Goal: Complete application form

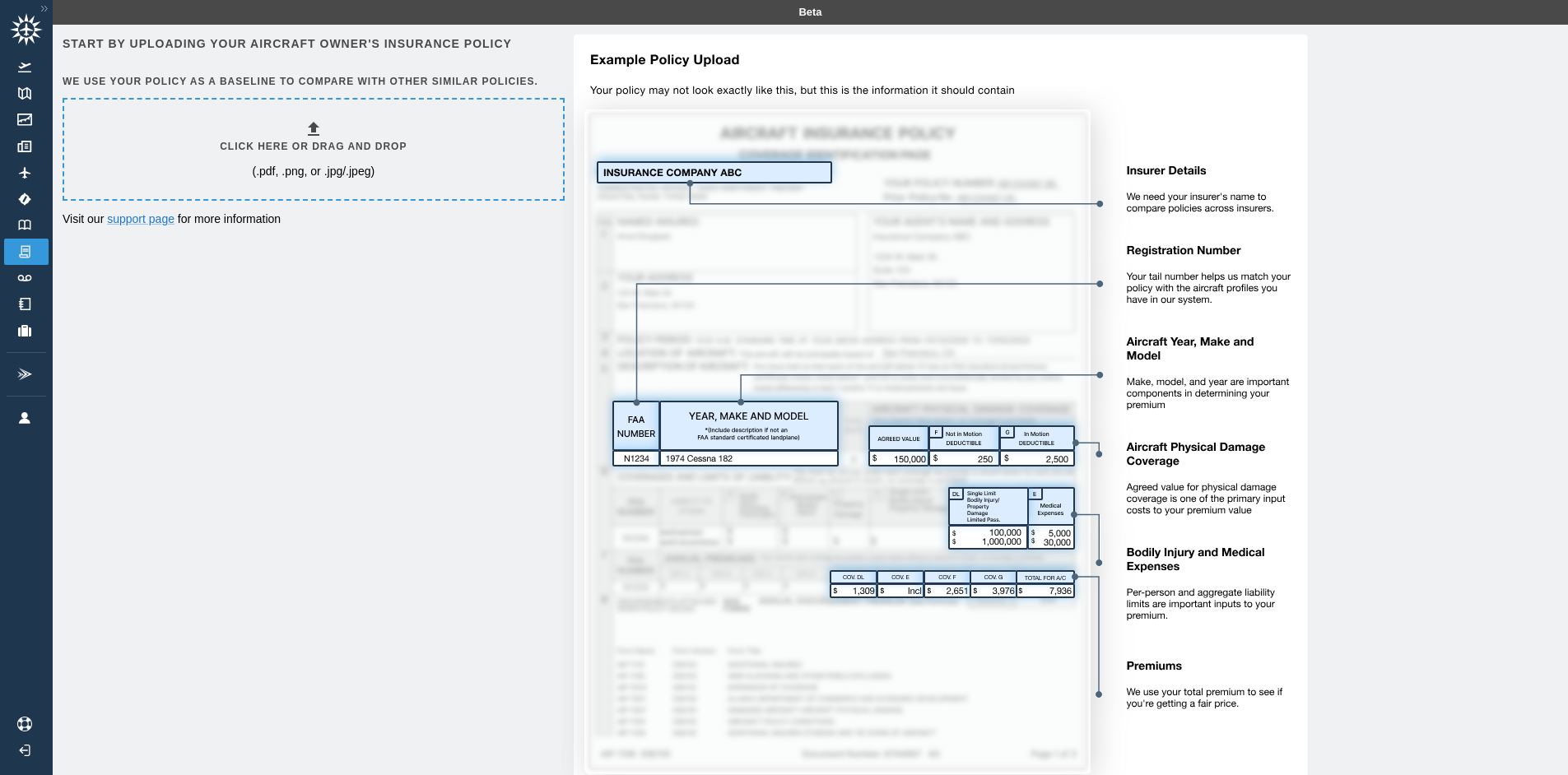
click at [310, 145] on h6 "Click here or drag and drop" at bounding box center [313, 147] width 187 height 16
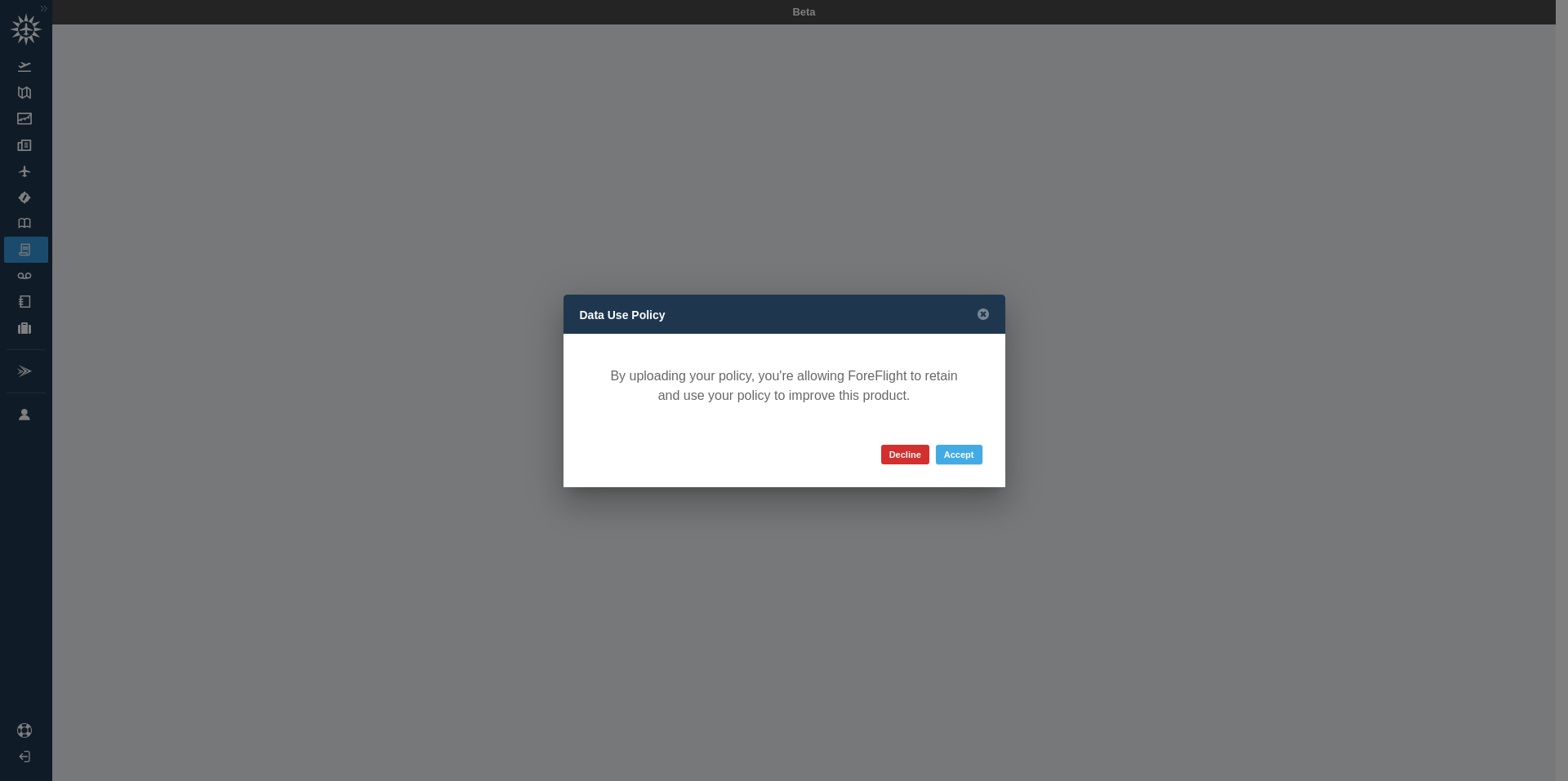
click at [968, 452] on button "Accept" at bounding box center [958, 454] width 46 height 20
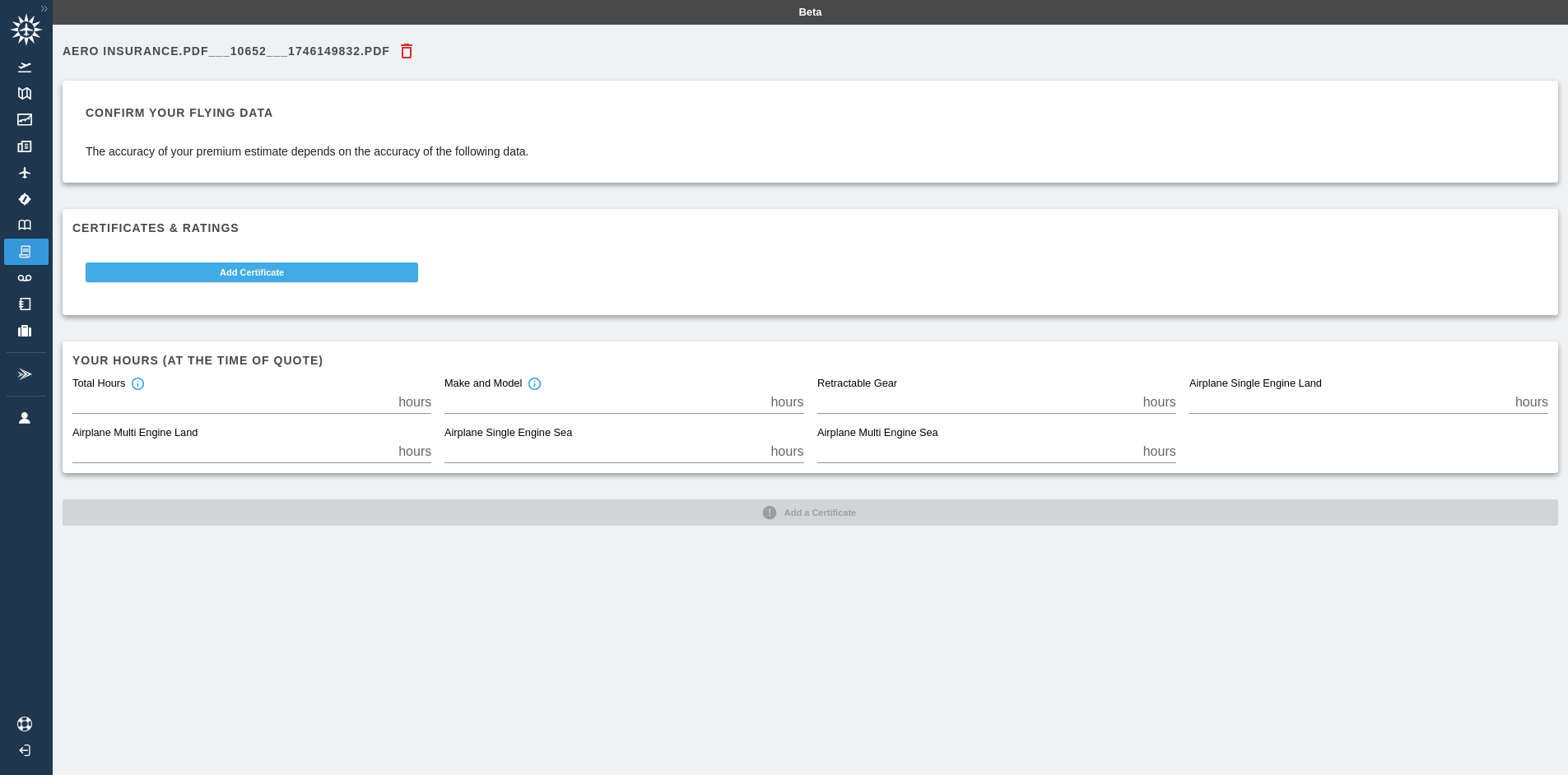
click at [257, 274] on button "Add Certificate" at bounding box center [252, 272] width 332 height 20
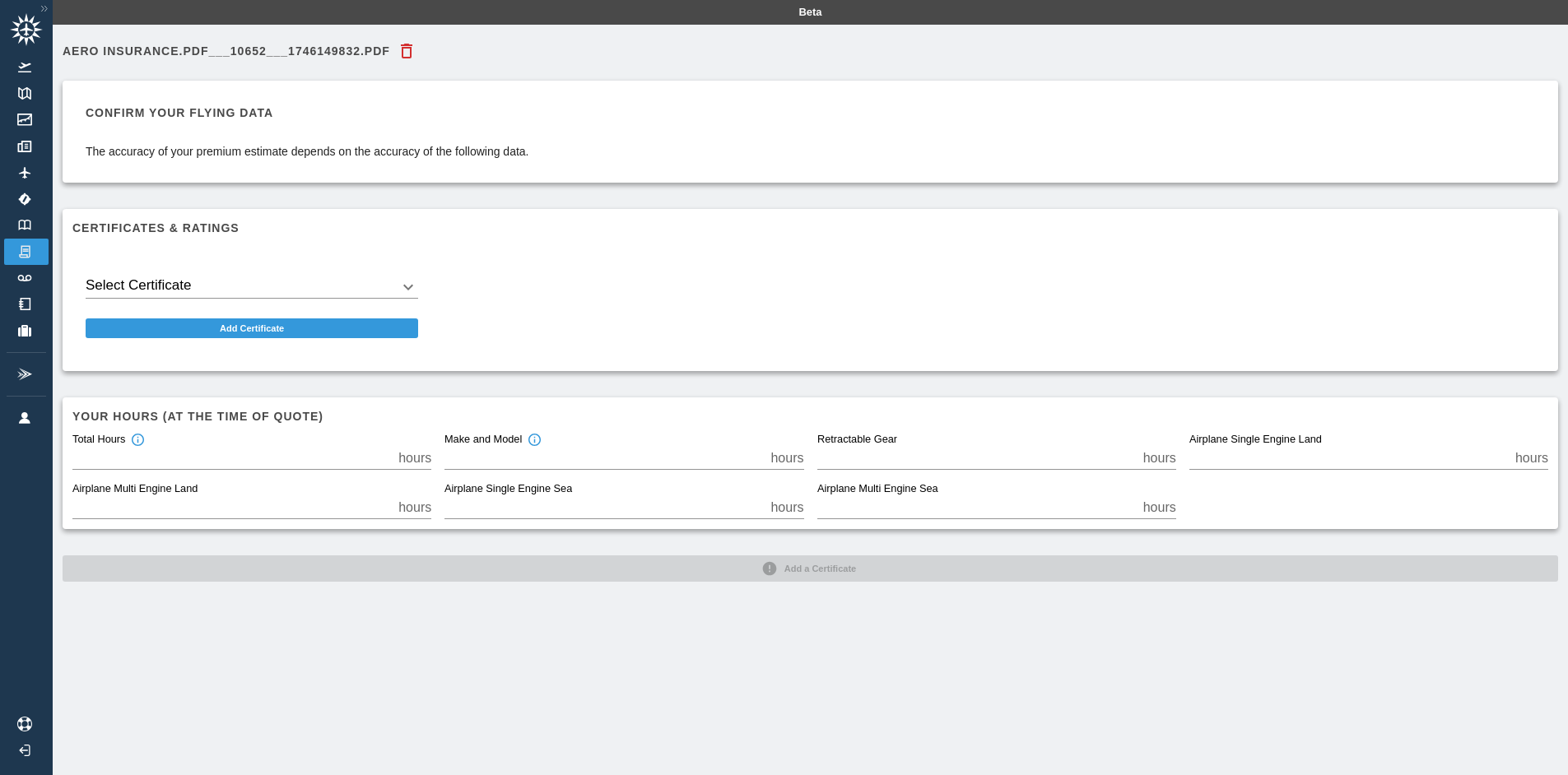
click at [205, 280] on body "Beta Aero Insurance.pdf___10652___1746149832.pdf Confirm your flying data The a…" at bounding box center [784, 388] width 1568 height 775
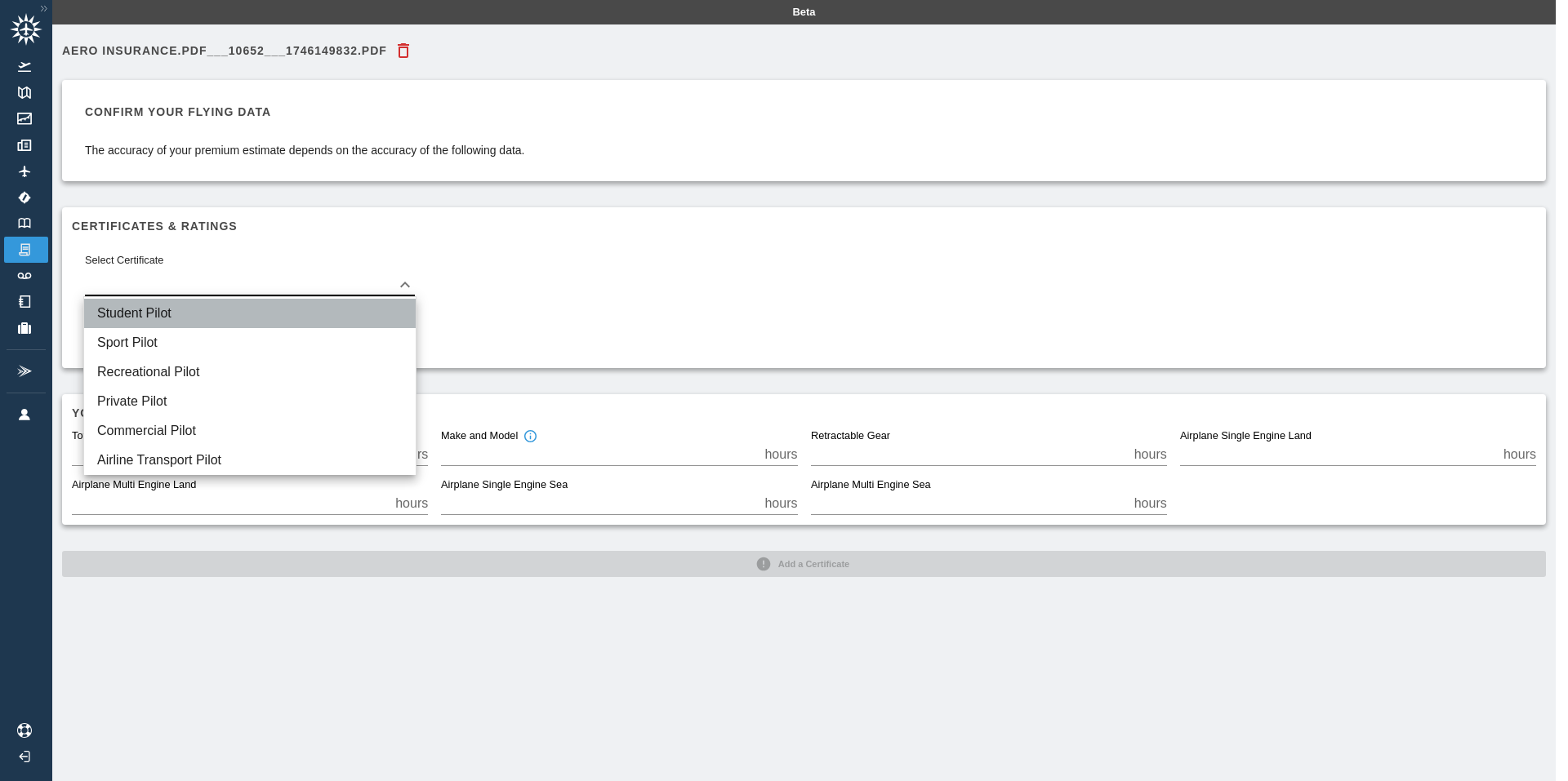
click at [176, 318] on li "Student Pilot" at bounding box center [250, 313] width 332 height 30
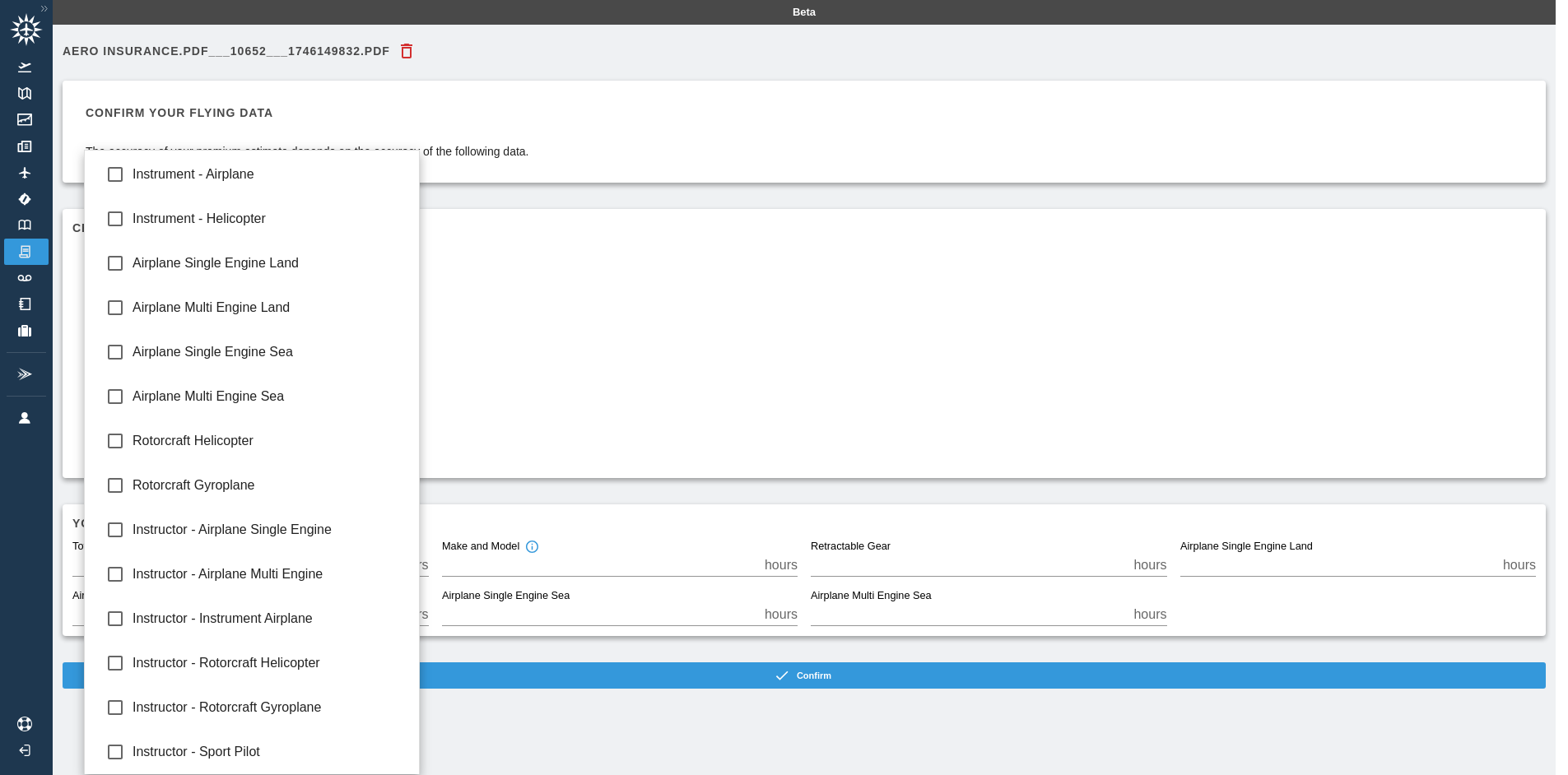
click at [147, 339] on body "Beta Aero Insurance.pdf___10652___1746149832.pdf Confirm your flying data The a…" at bounding box center [784, 388] width 1568 height 775
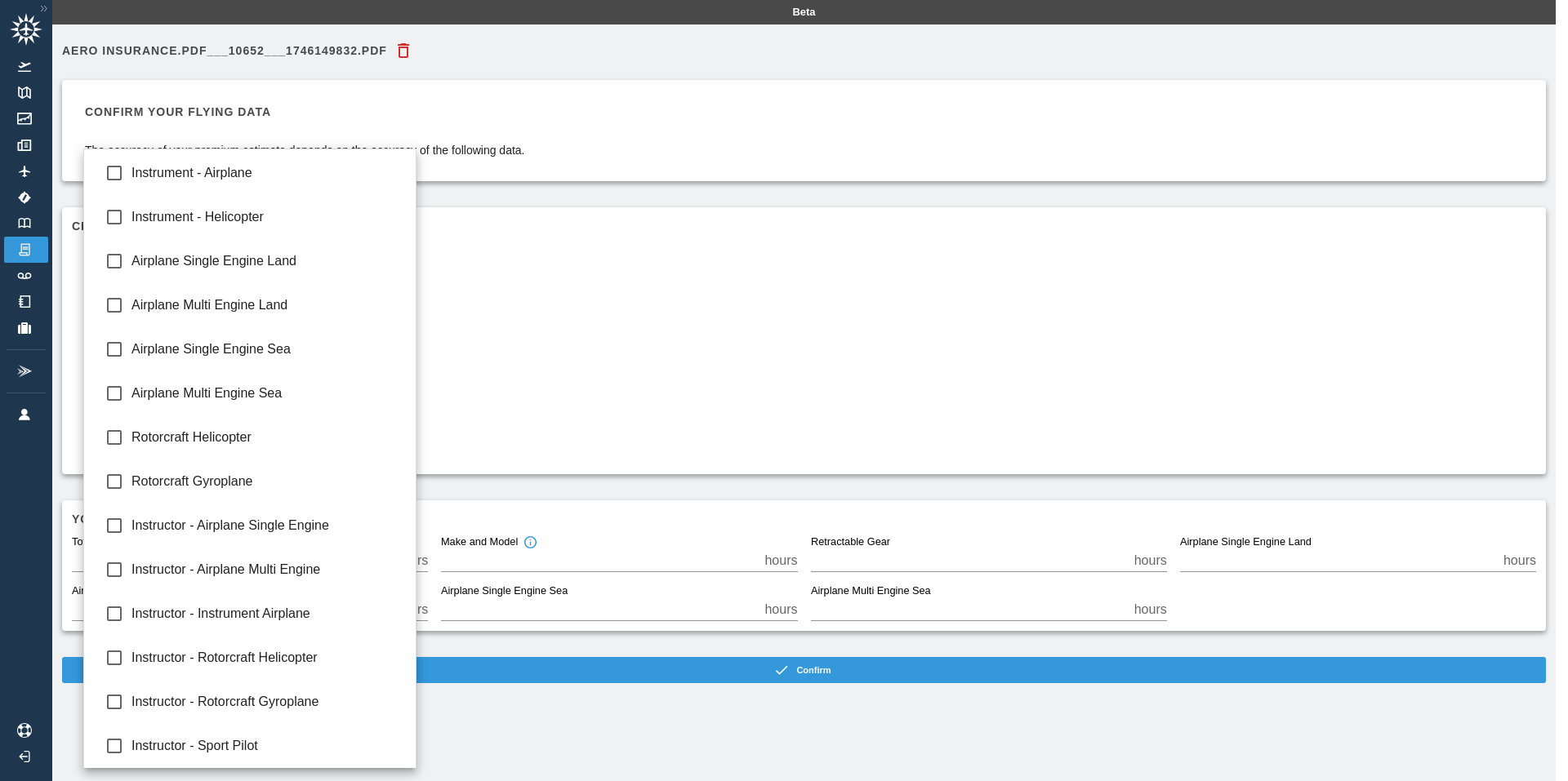
click at [736, 318] on div at bounding box center [784, 390] width 1568 height 781
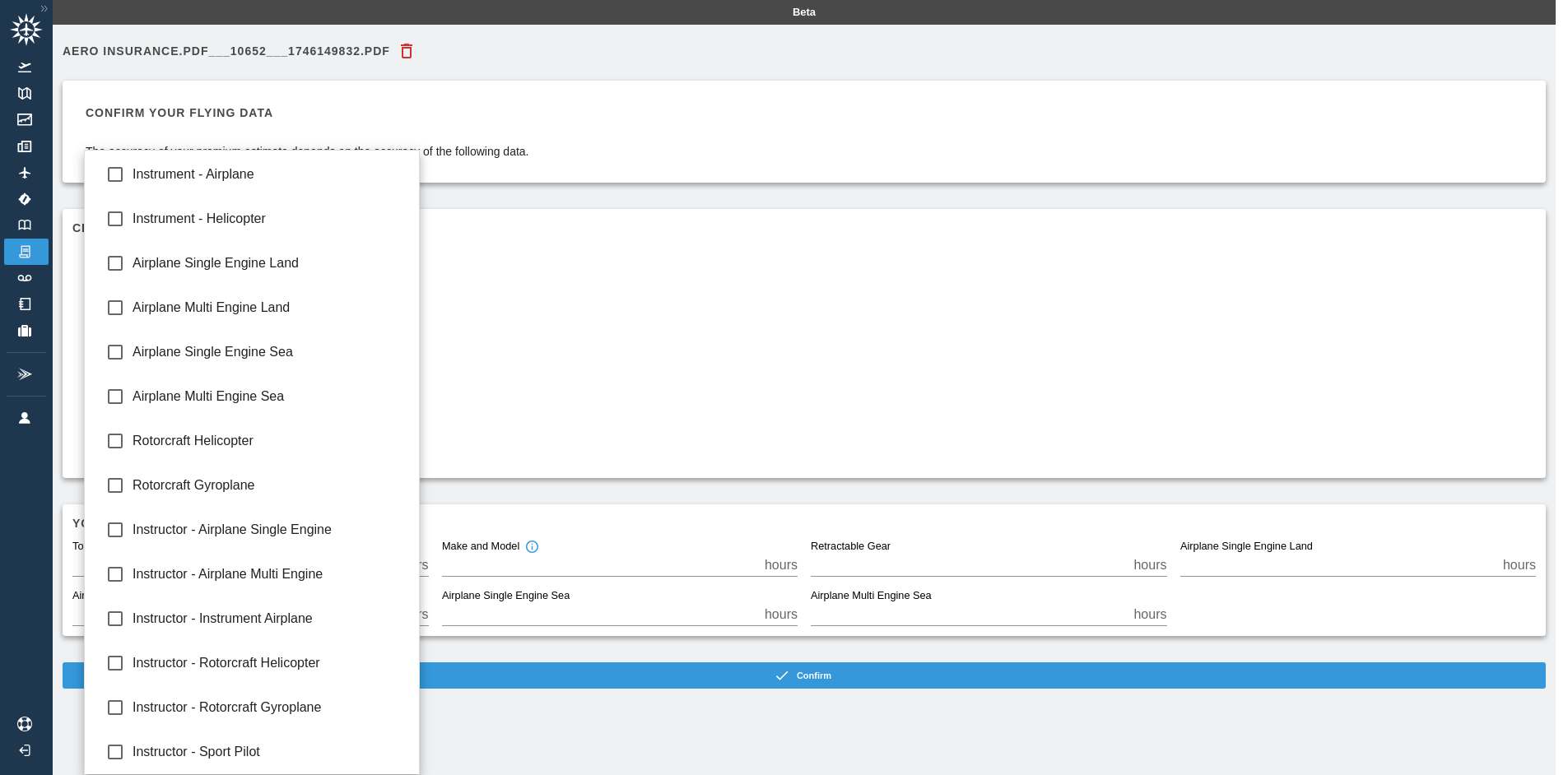
click at [129, 343] on body "Beta Aero Insurance.pdf___10652___1746149832.pdf Confirm your flying data The a…" at bounding box center [784, 388] width 1568 height 775
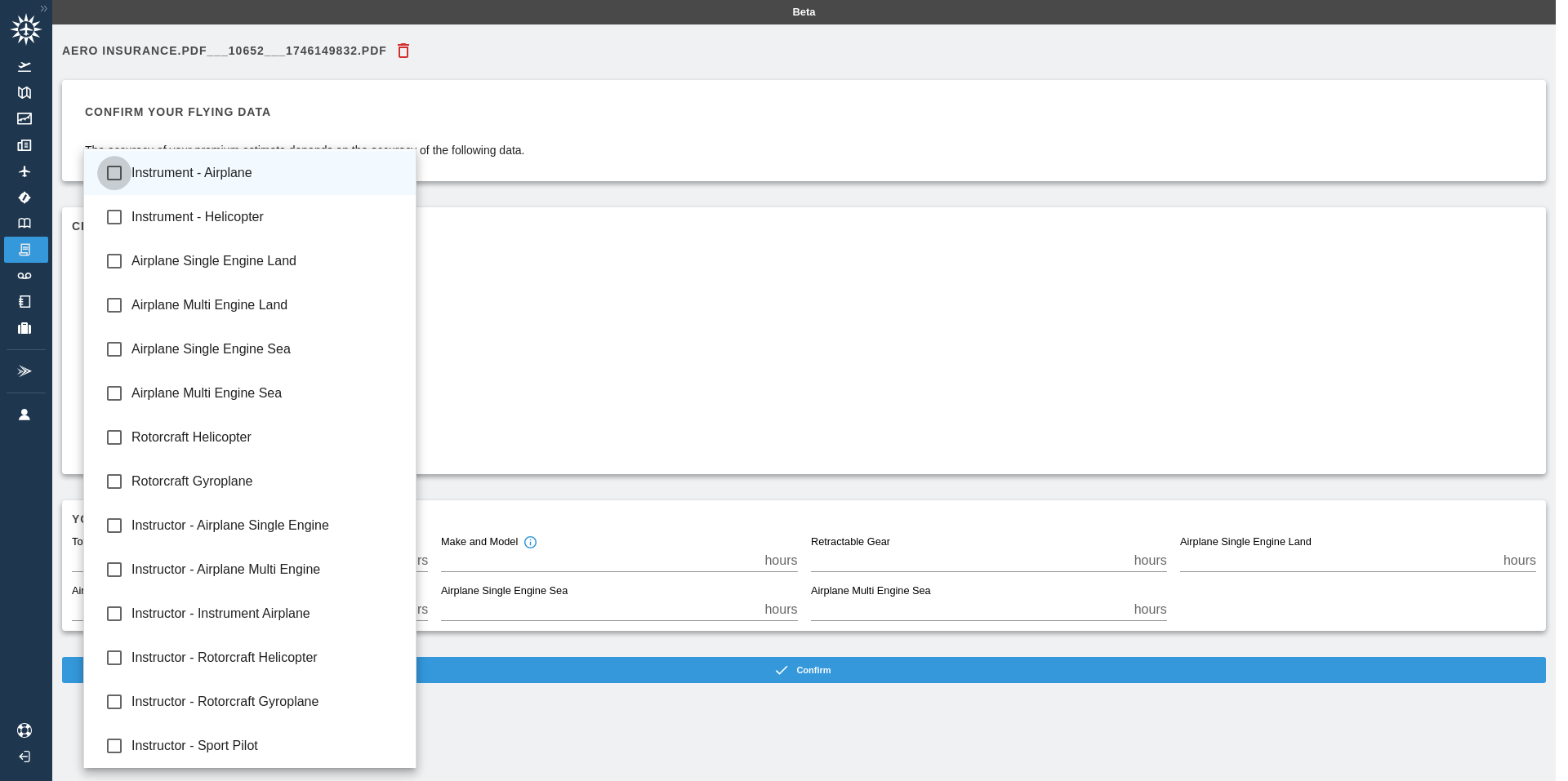
type input "**********"
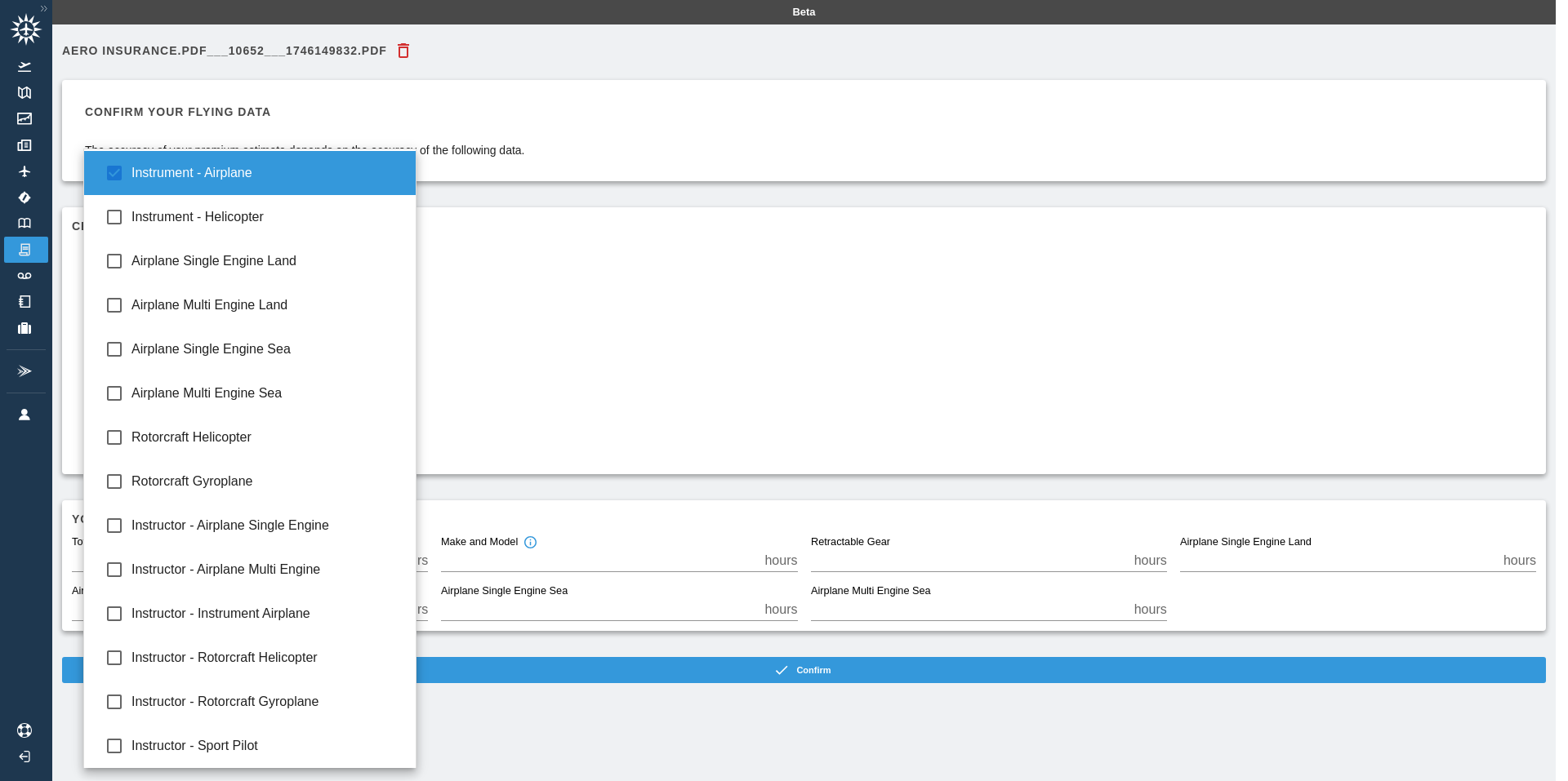
click at [659, 351] on div at bounding box center [784, 390] width 1568 height 781
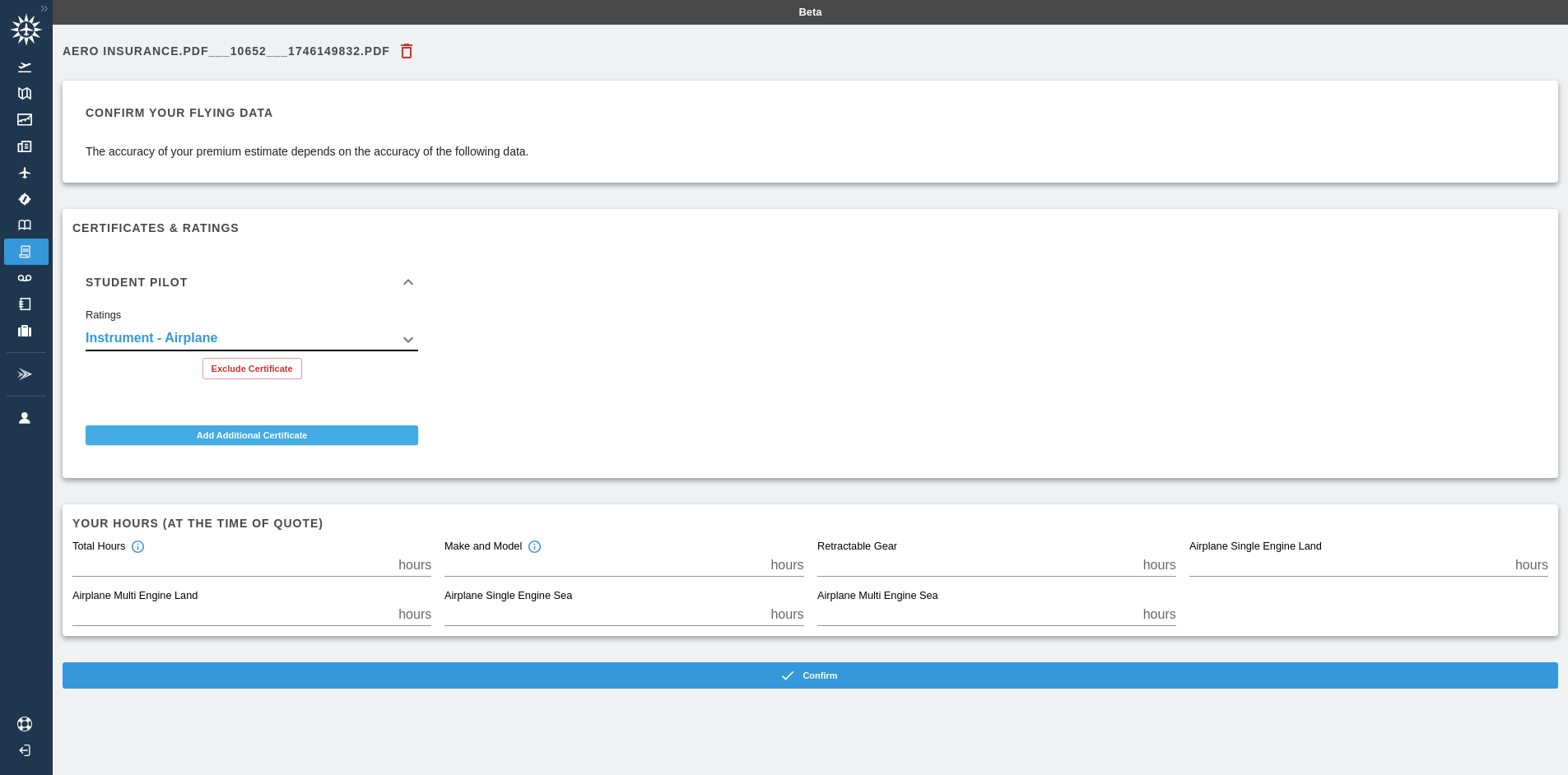
click at [232, 433] on button "Add Additional Certificate" at bounding box center [252, 435] width 332 height 20
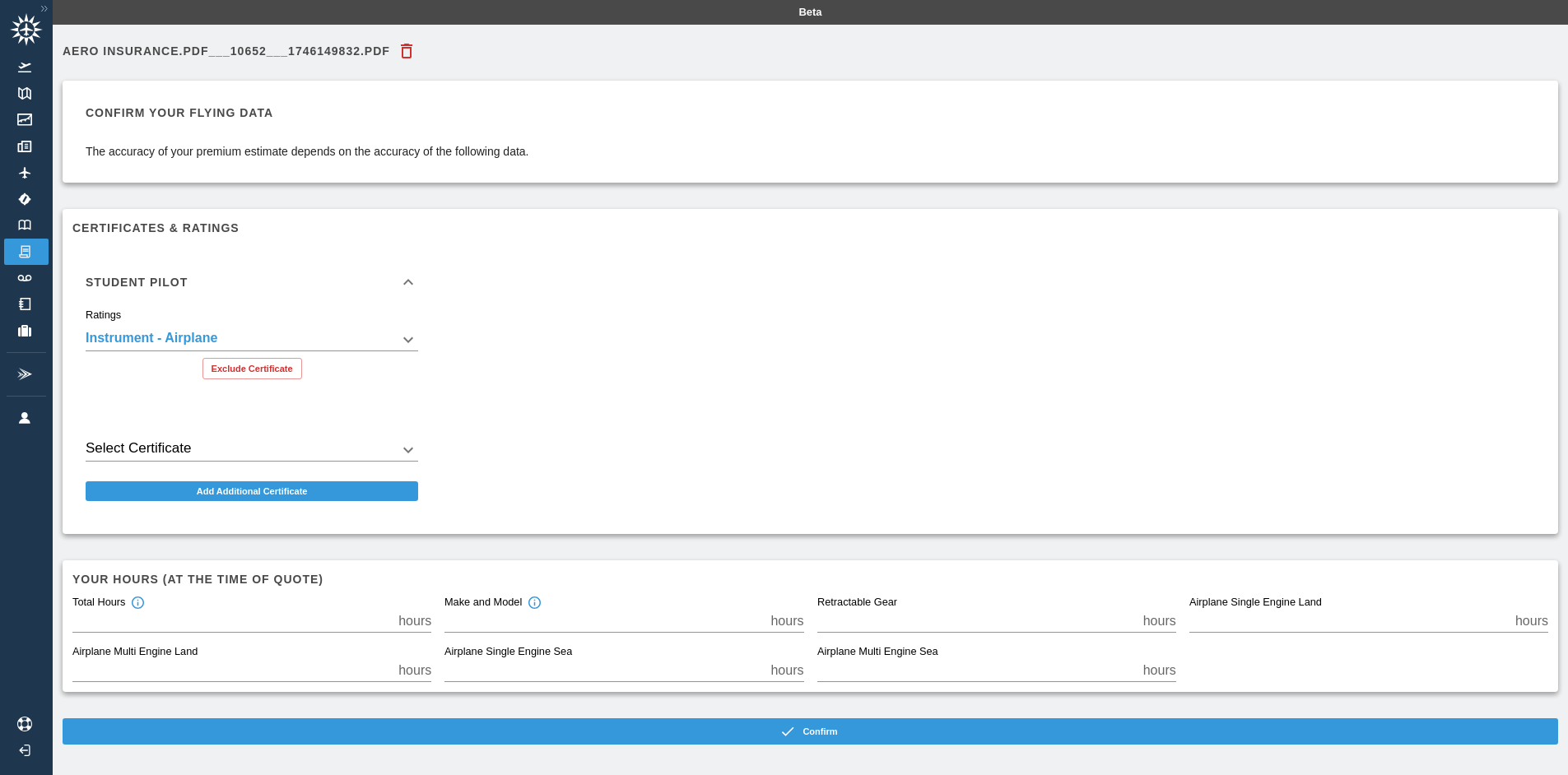
click at [213, 444] on body "**********" at bounding box center [784, 388] width 1568 height 775
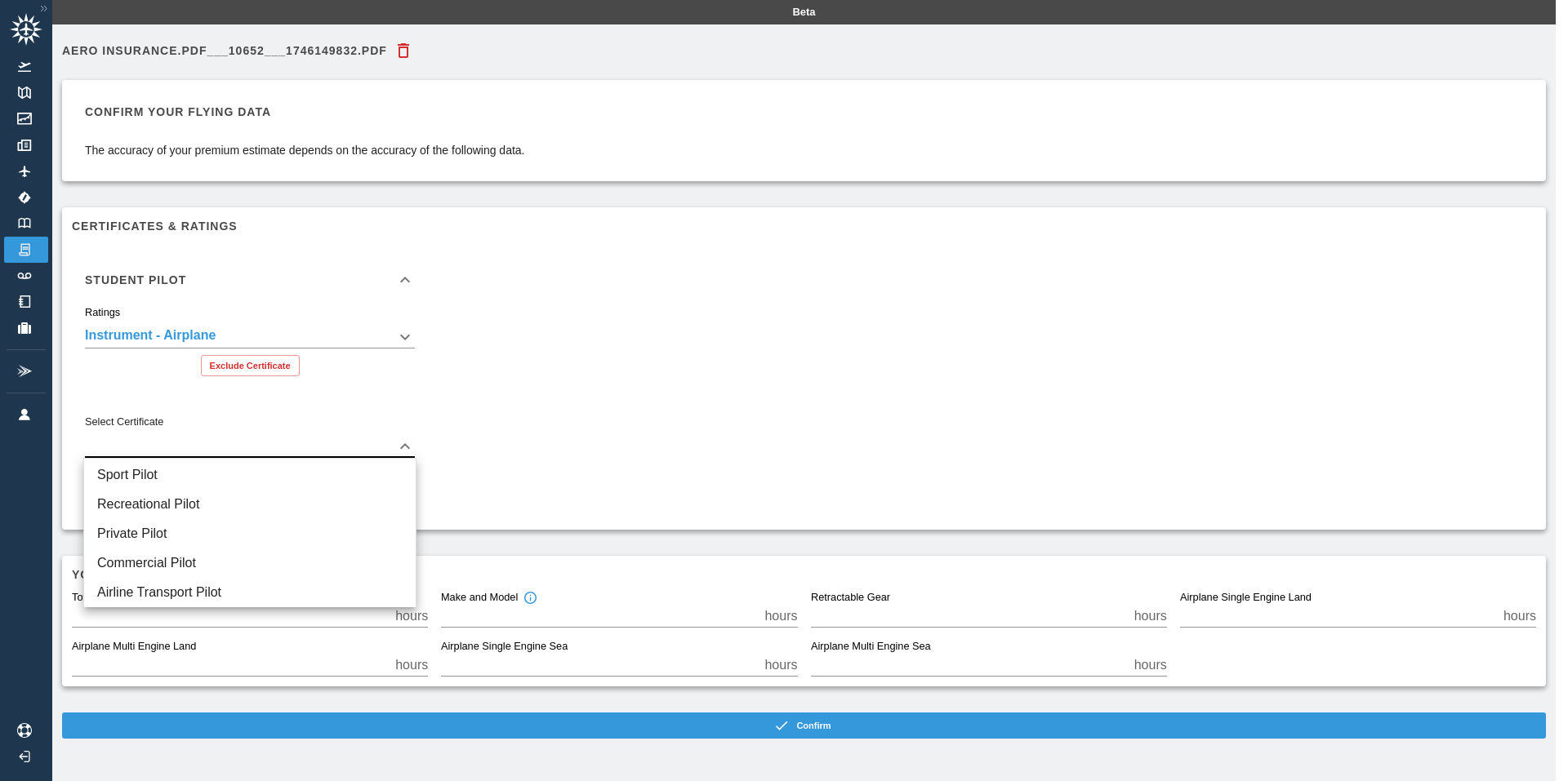
click at [278, 279] on div at bounding box center [784, 390] width 1568 height 781
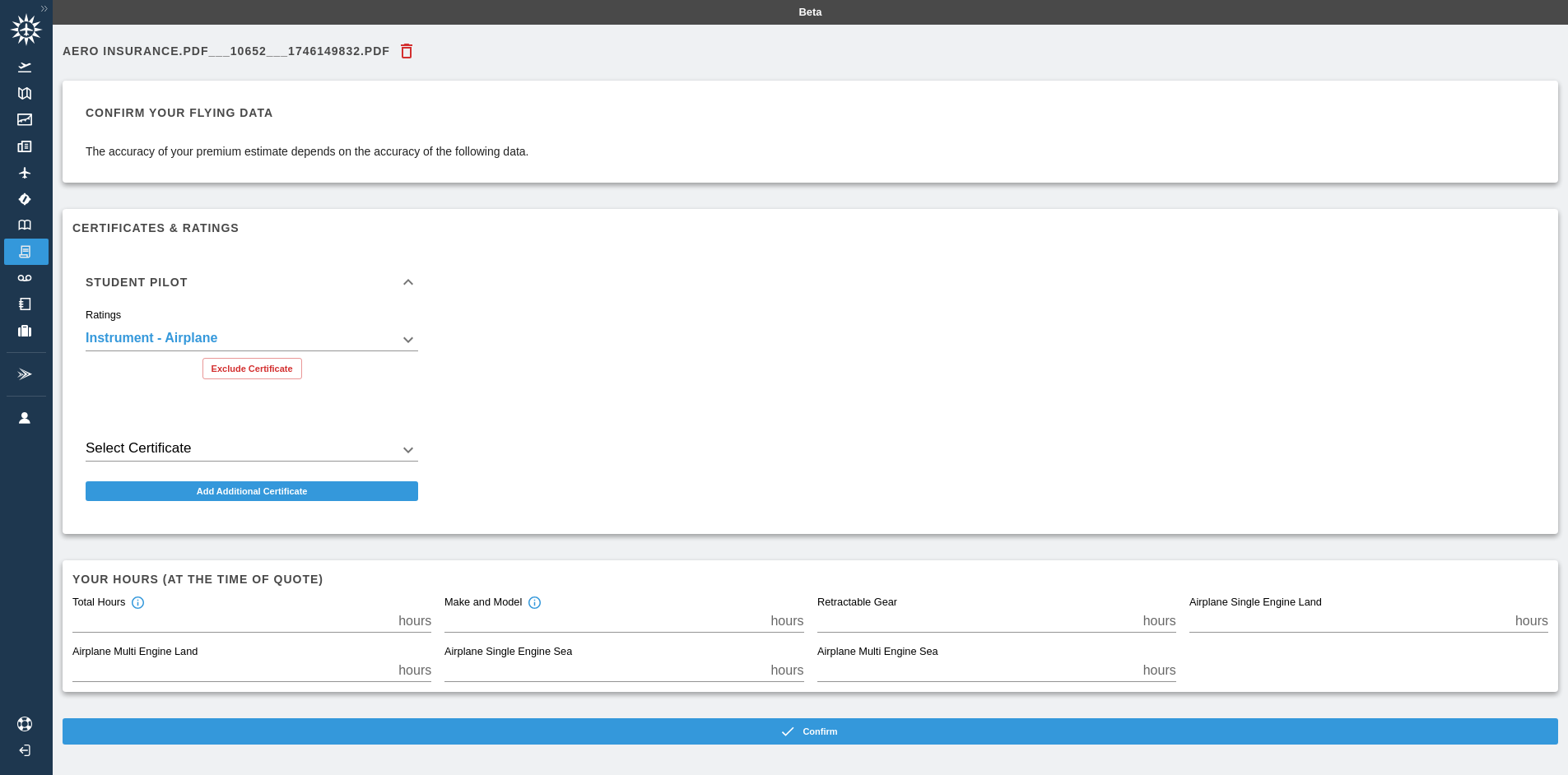
click at [177, 281] on h6 "Student Pilot" at bounding box center [137, 281] width 102 height 11
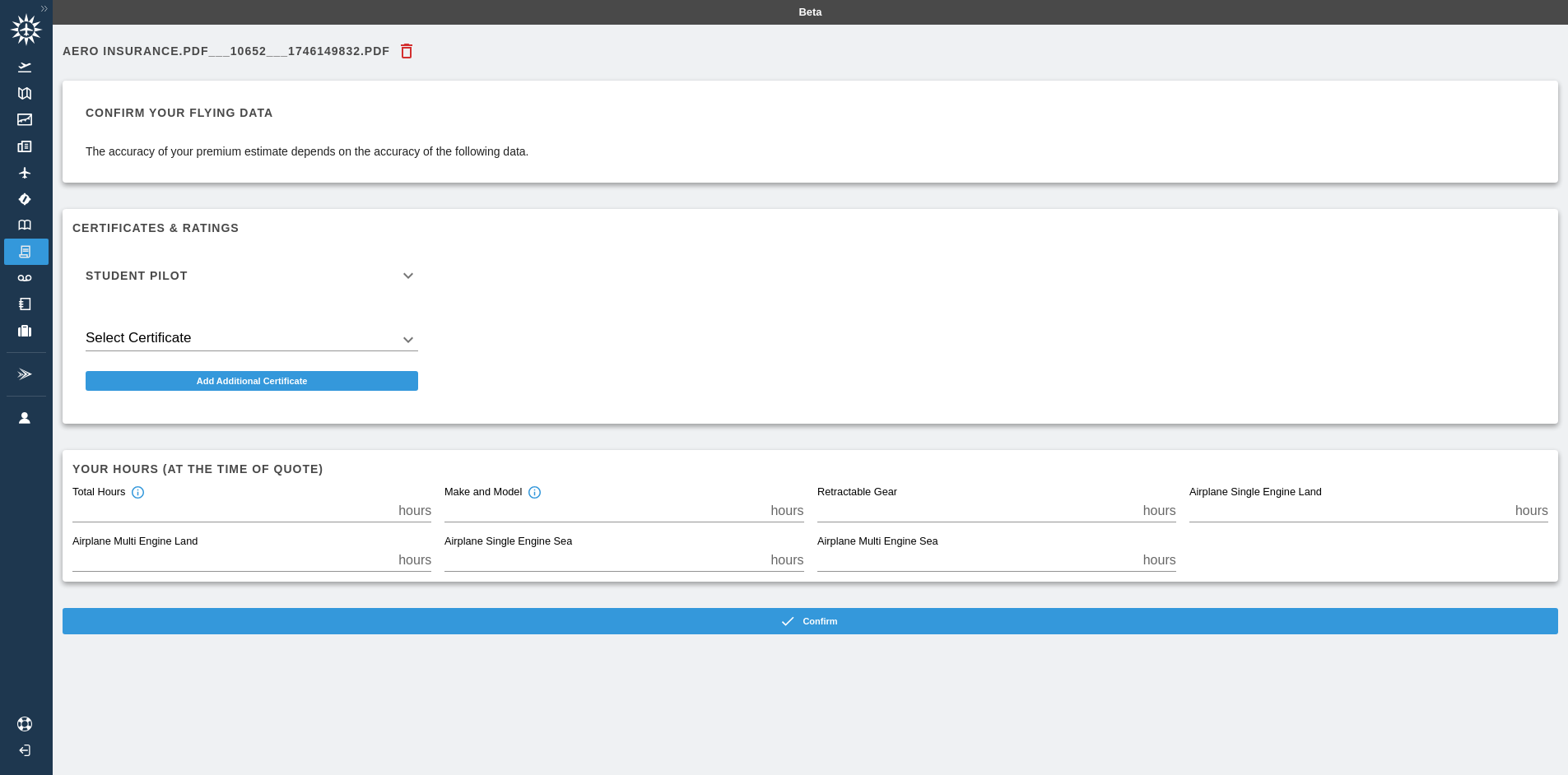
click at [177, 281] on h6 "Student Pilot" at bounding box center [137, 275] width 102 height 11
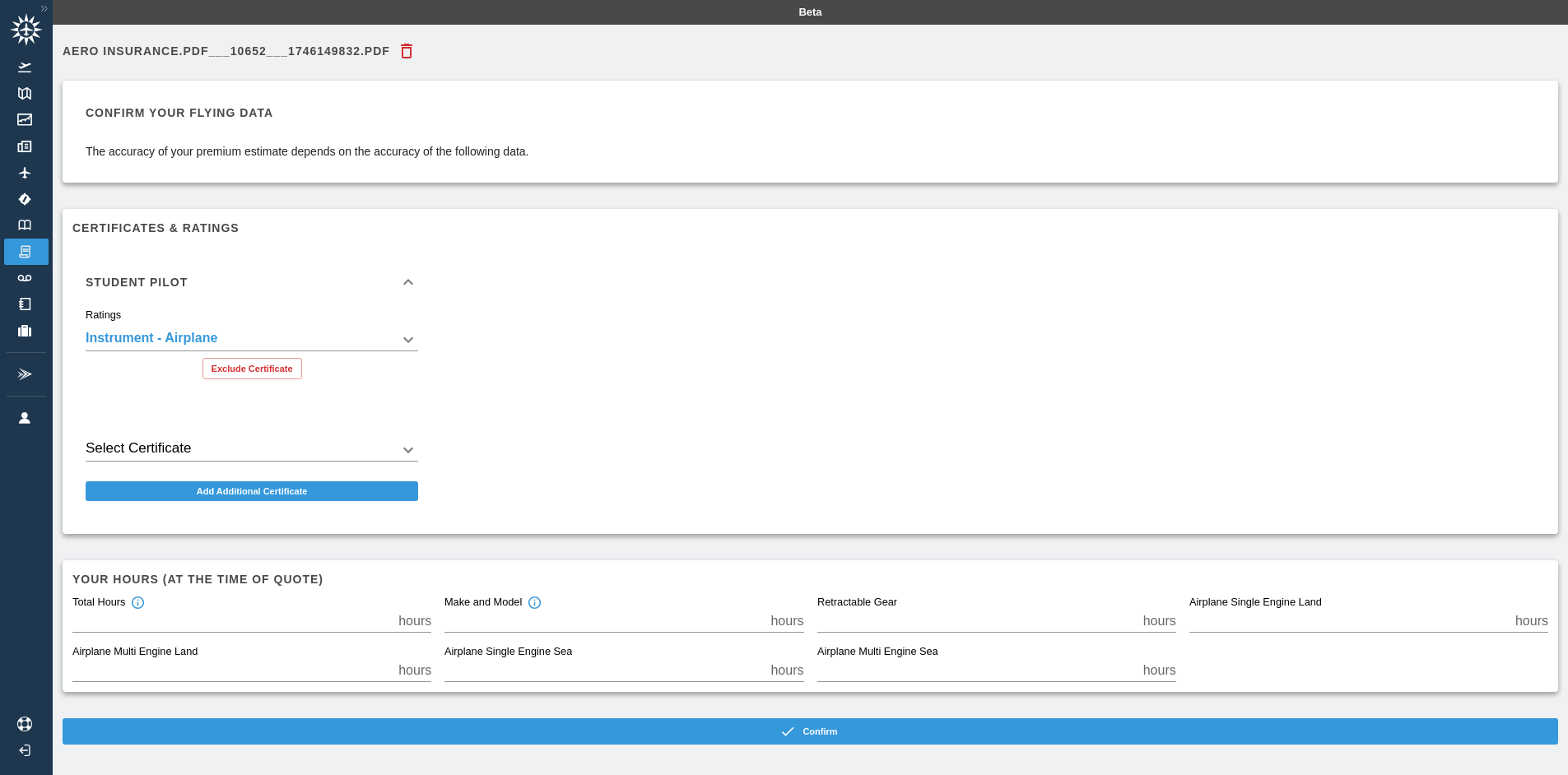
click at [188, 333] on body "**********" at bounding box center [784, 388] width 1568 height 775
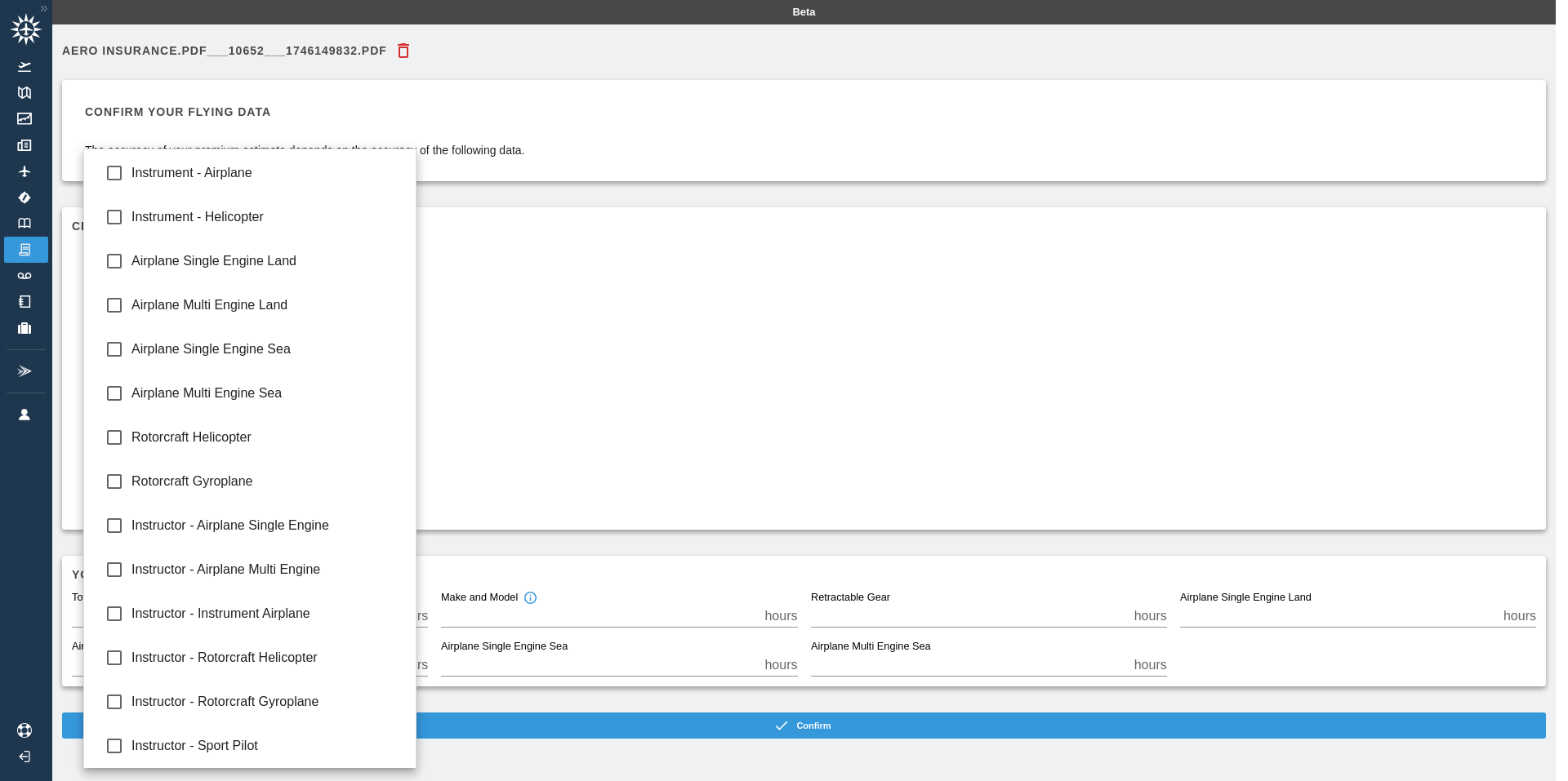
click at [526, 333] on div at bounding box center [784, 390] width 1568 height 781
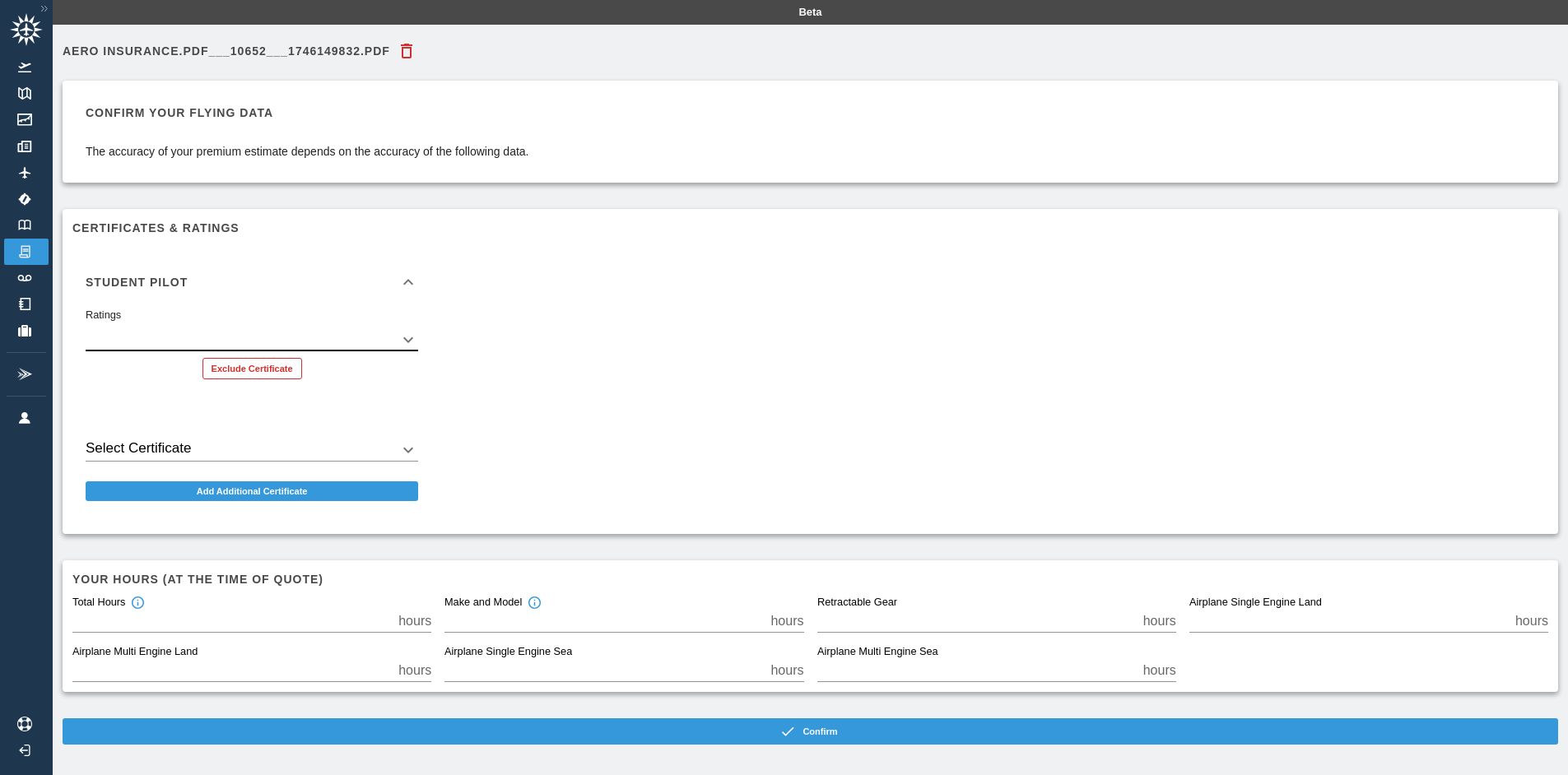
click at [249, 367] on button "Exclude Certificate" at bounding box center [253, 368] width 100 height 21
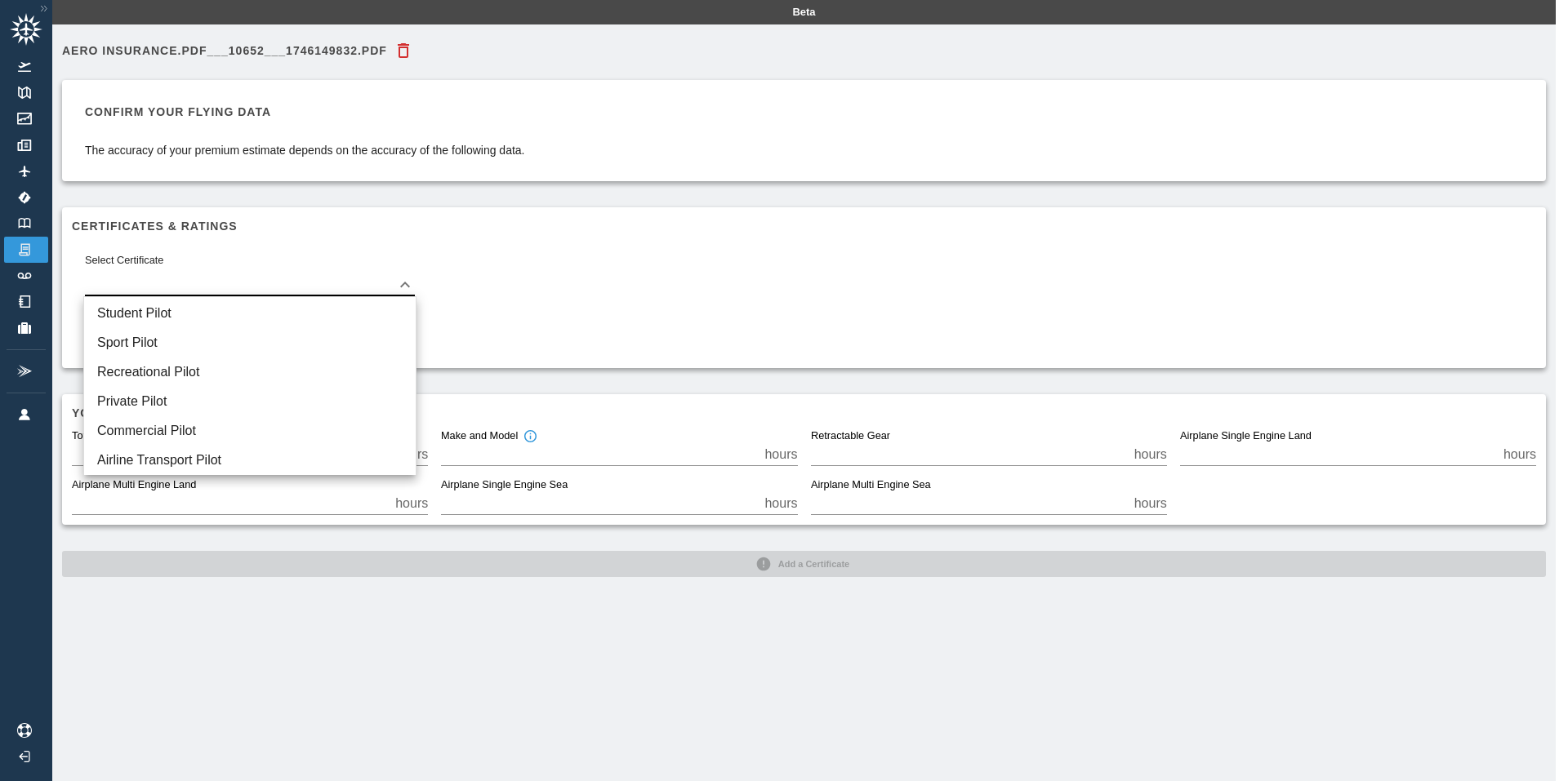
click at [261, 288] on body "Beta Aero Insurance.pdf___10652___1746149832.pdf Confirm your flying data The a…" at bounding box center [784, 390] width 1568 height 781
click at [640, 324] on div at bounding box center [784, 390] width 1568 height 781
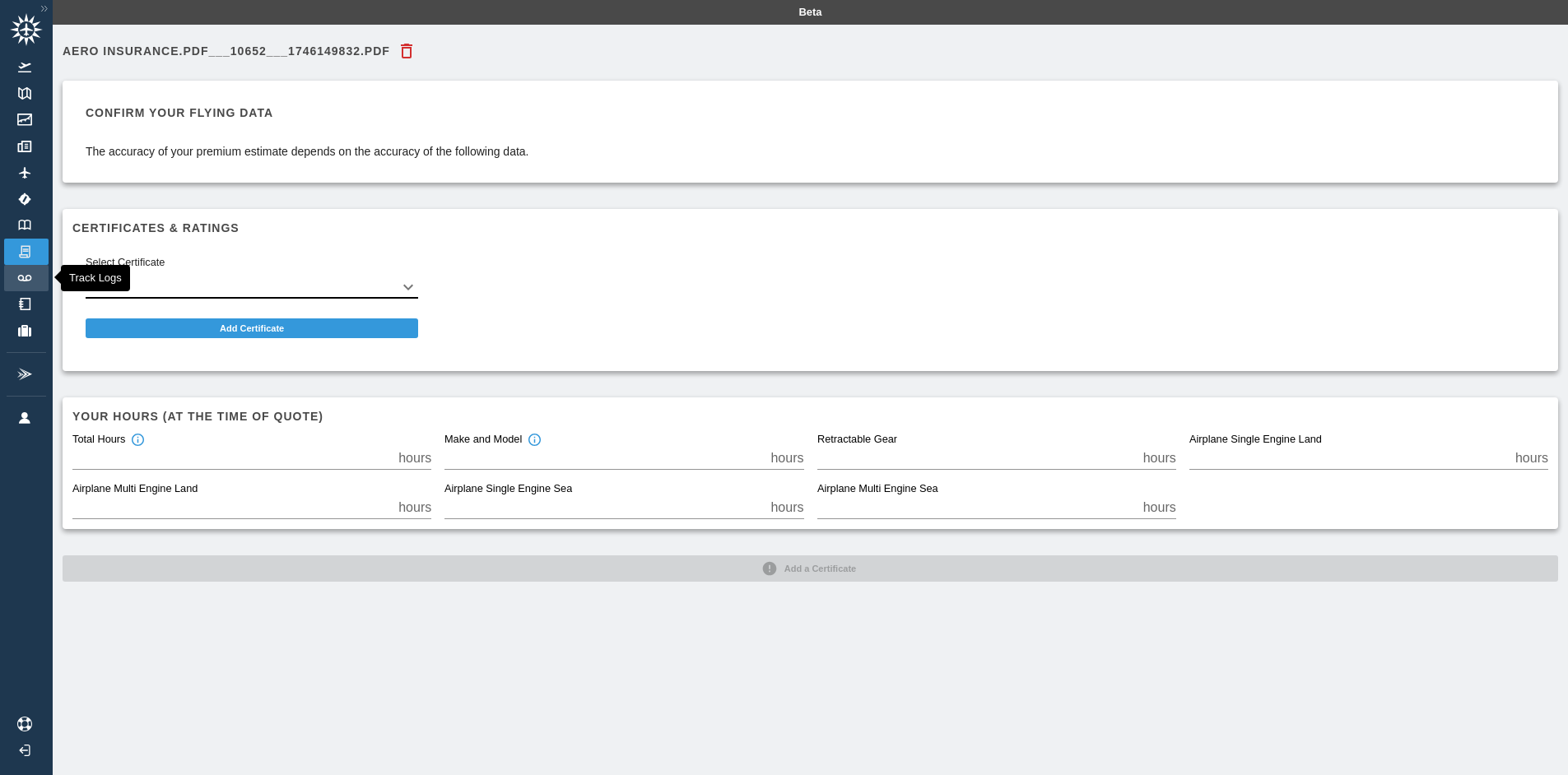
click at [31, 276] on img at bounding box center [25, 278] width 18 height 7
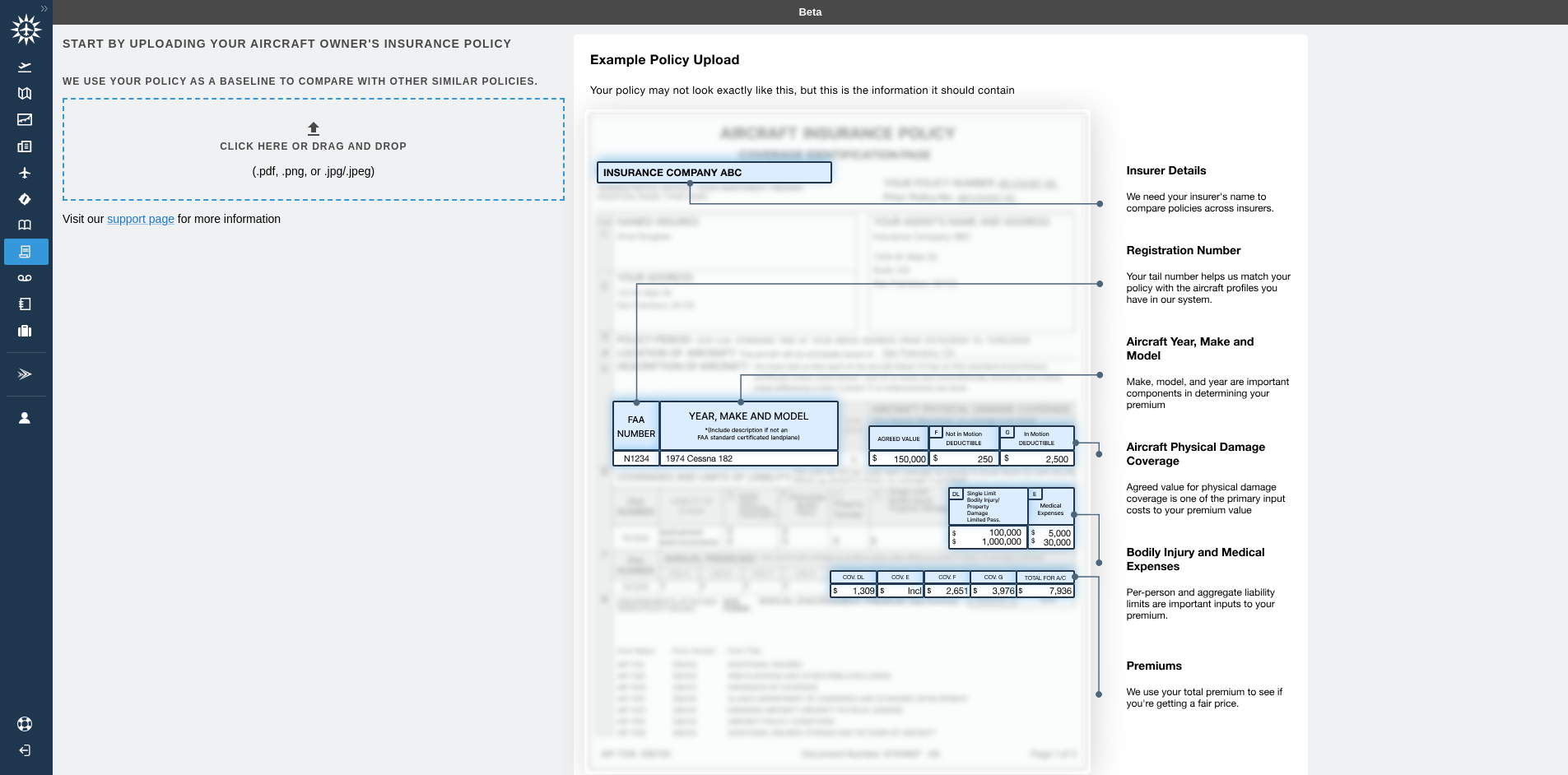
click at [680, 34] on img at bounding box center [934, 418] width 746 height 769
click at [28, 222] on img at bounding box center [25, 225] width 18 height 11
click at [346, 160] on div "Click here or drag and drop (.pdf, .png, or .jpg/.jpeg)" at bounding box center [313, 149] width 187 height 60
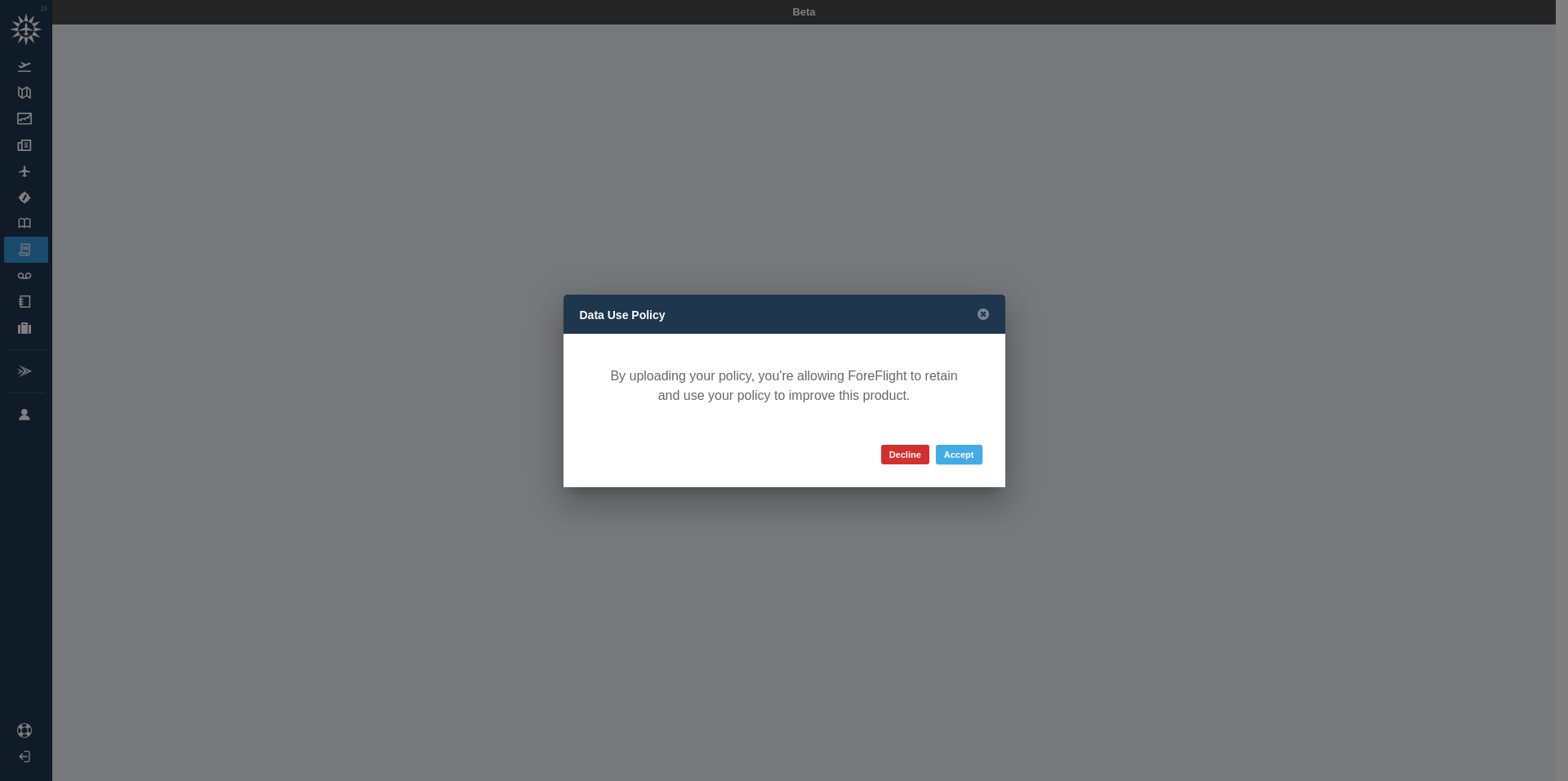
click at [968, 457] on button "Accept" at bounding box center [958, 454] width 46 height 20
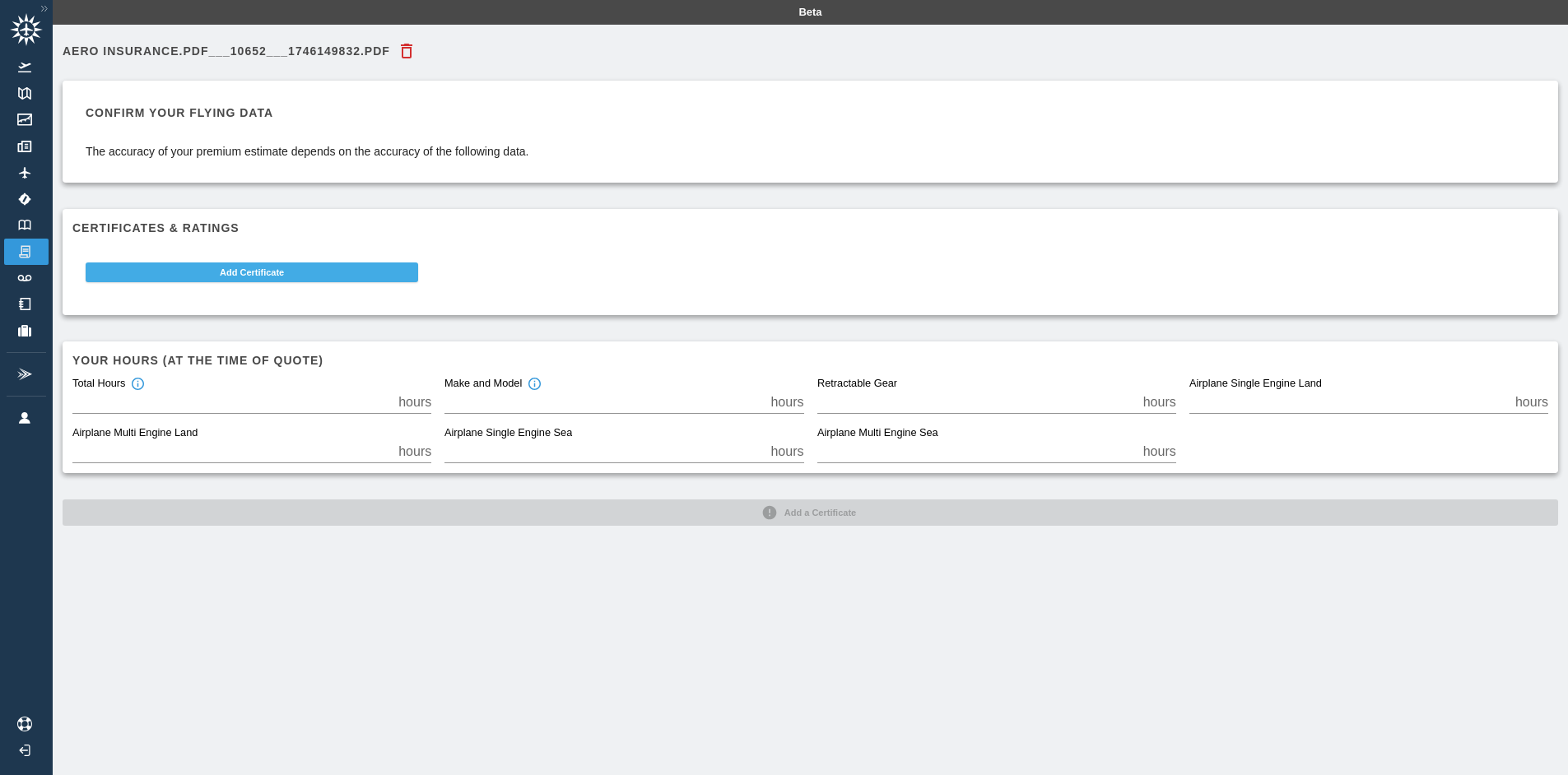
click at [162, 270] on button "Add Certificate" at bounding box center [252, 272] width 332 height 20
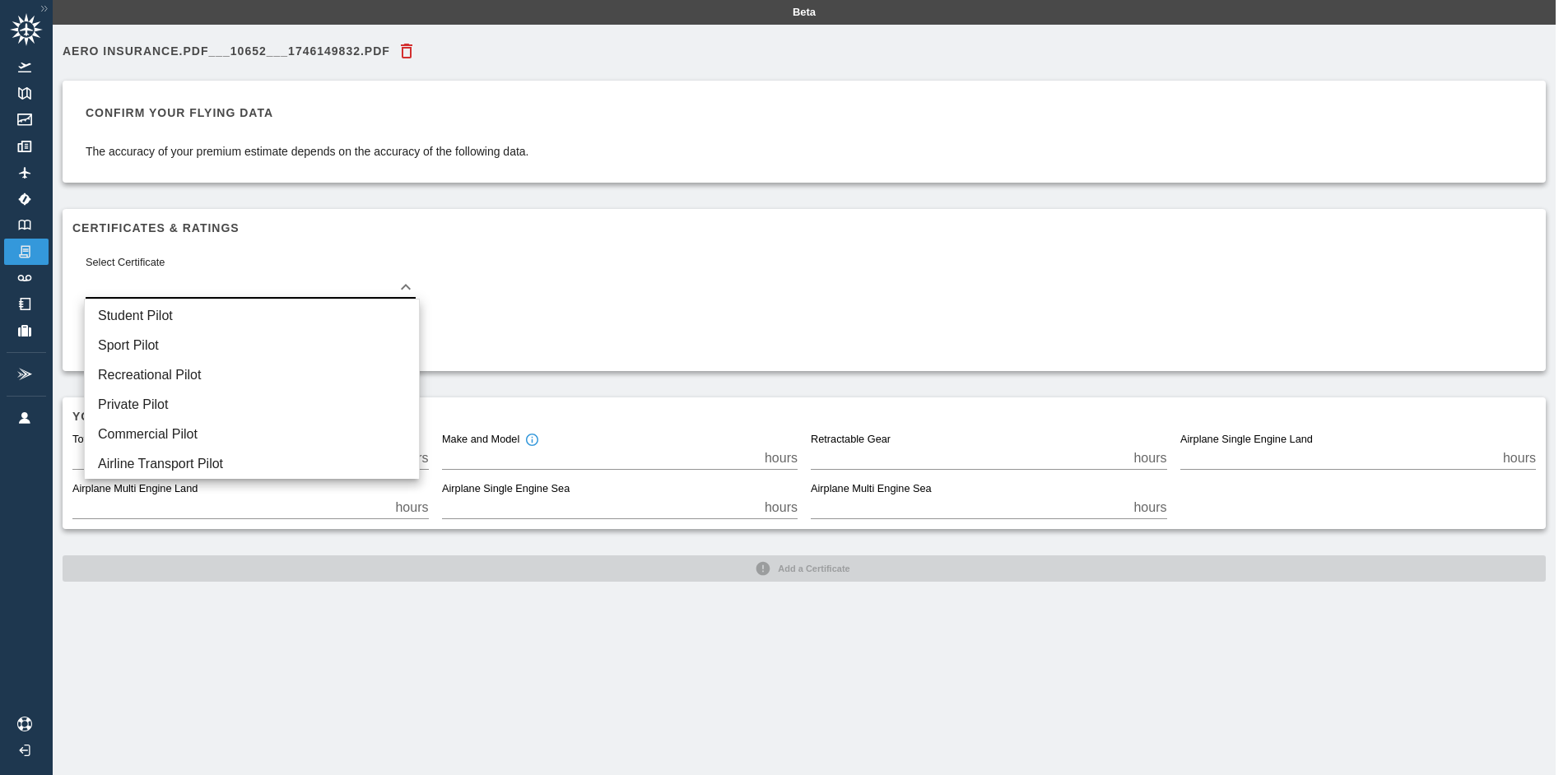
click at [188, 283] on body "Beta Aero Insurance.pdf___10652___1746149832.pdf Confirm your flying data The a…" at bounding box center [784, 388] width 1568 height 775
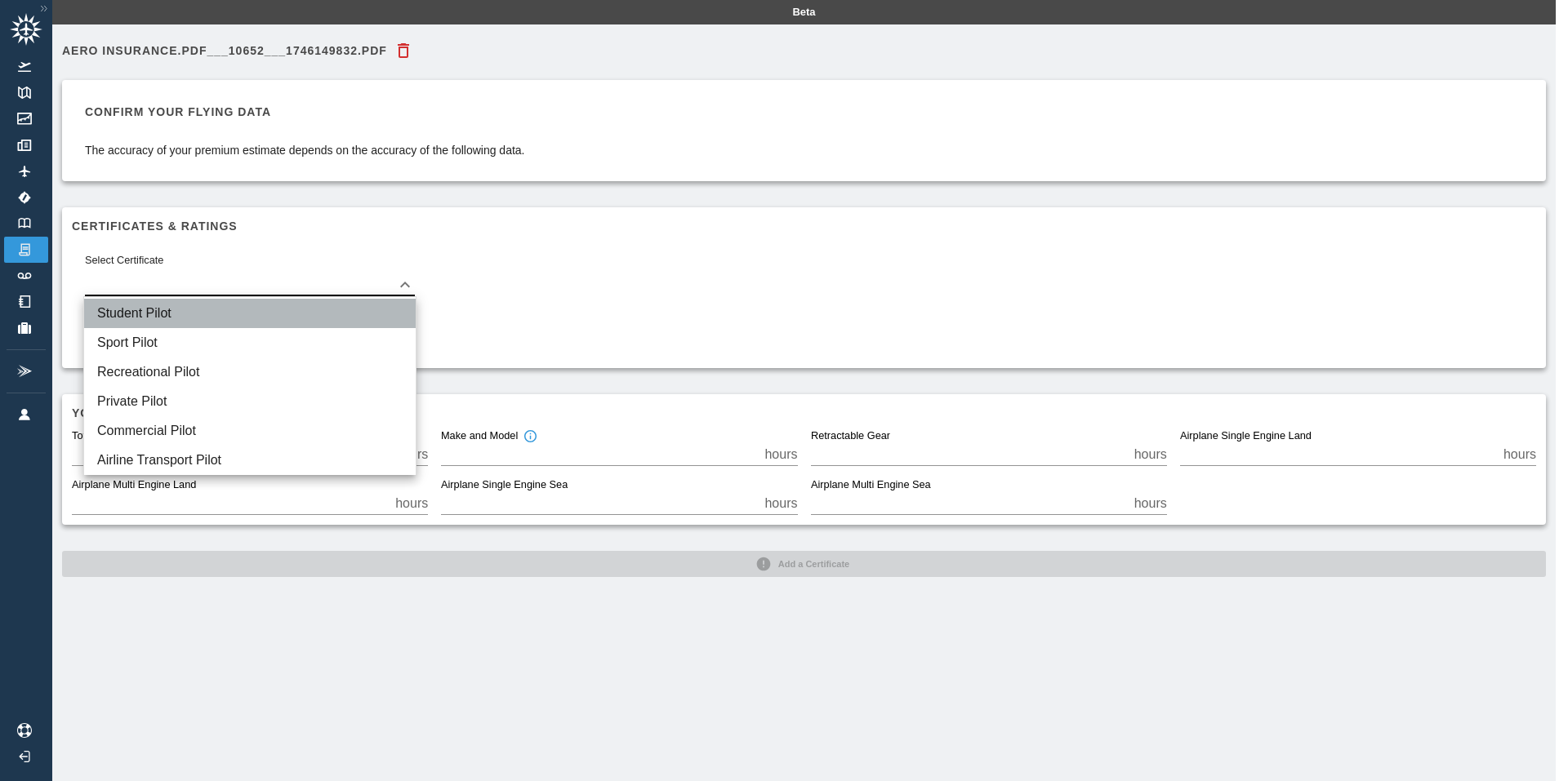
click at [157, 309] on li "Student Pilot" at bounding box center [250, 313] width 332 height 30
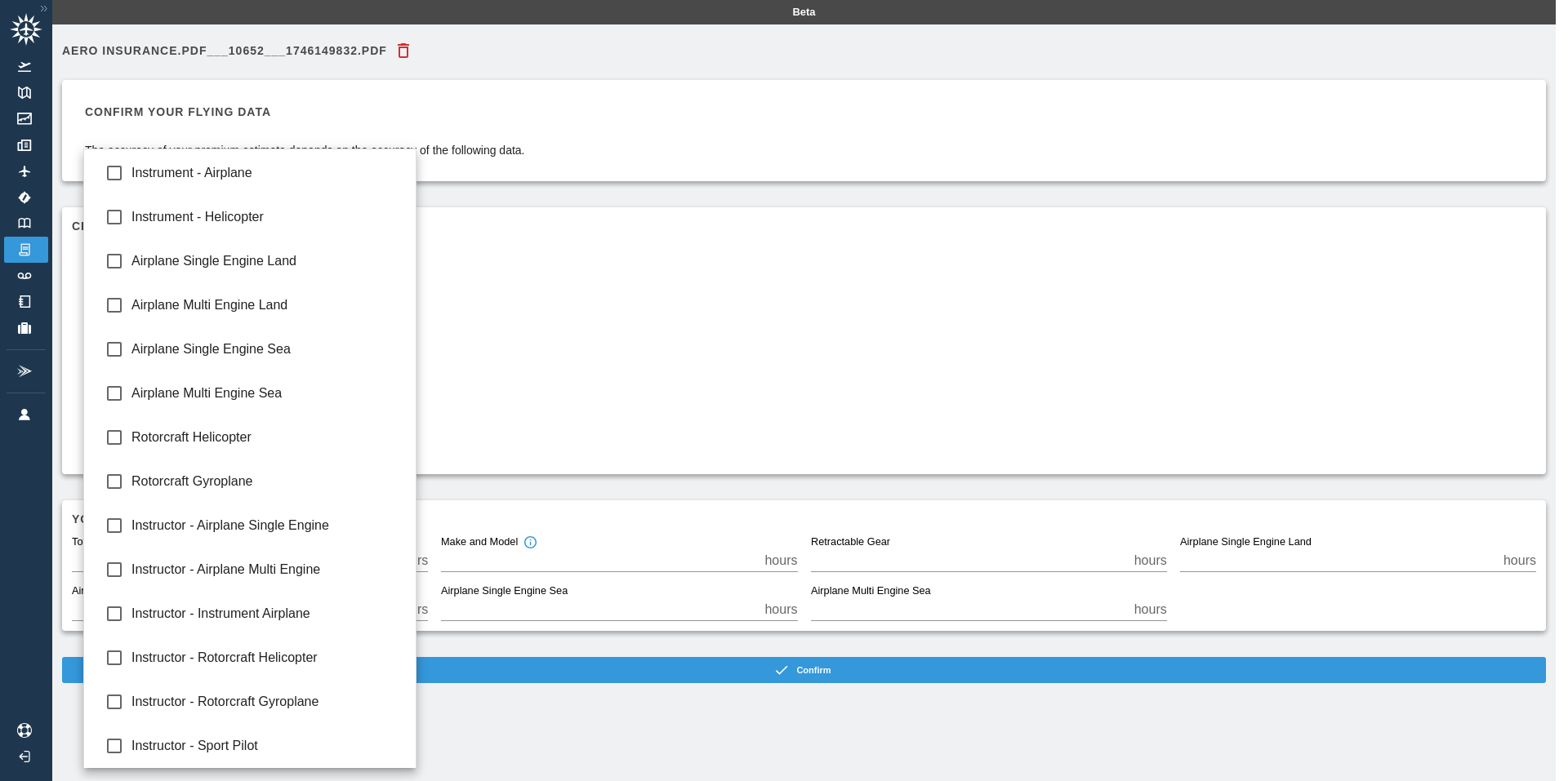
click at [124, 325] on body "Beta Aero Insurance.pdf___10652___1746149832.pdf Confirm your flying data The a…" at bounding box center [784, 390] width 1568 height 781
click at [621, 383] on div at bounding box center [784, 390] width 1568 height 781
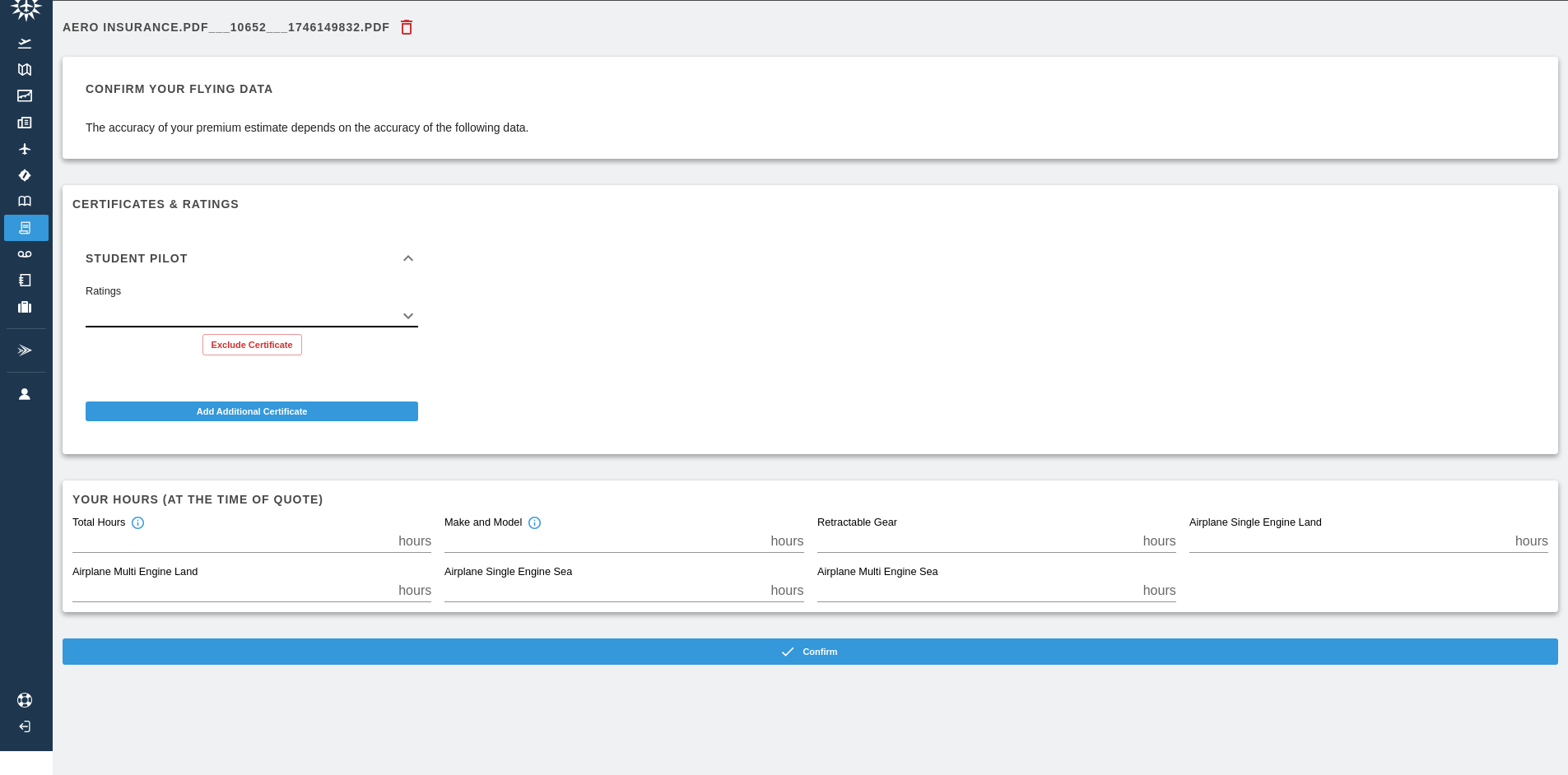
scroll to position [37, 0]
click at [172, 529] on input "*" at bounding box center [232, 540] width 319 height 23
type input "*"
click at [583, 529] on input "*" at bounding box center [604, 540] width 319 height 23
type input "*"
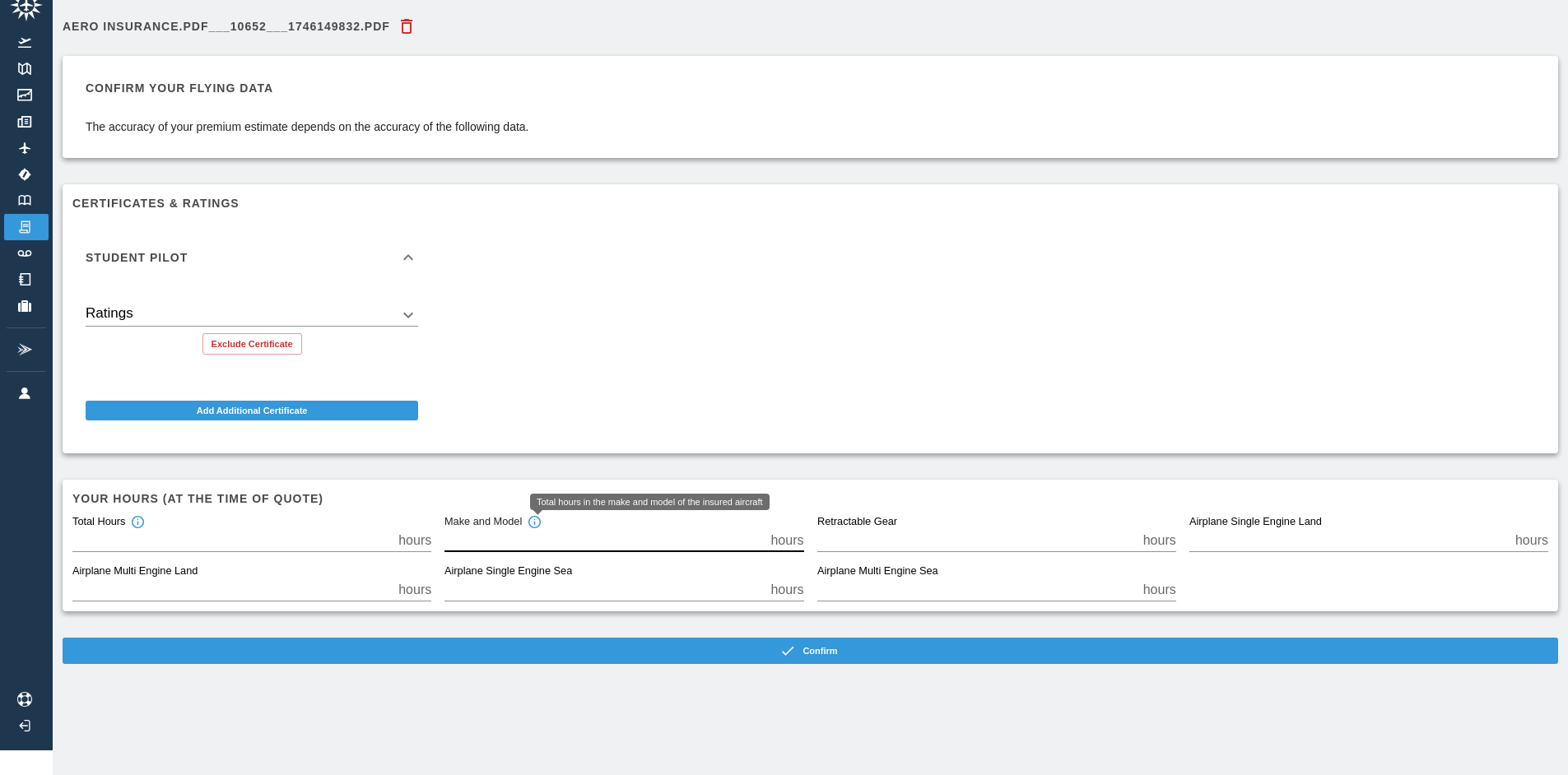
click at [540, 506] on div "Total hours in the make and model of the insured aircraft" at bounding box center [649, 508] width 239 height 28
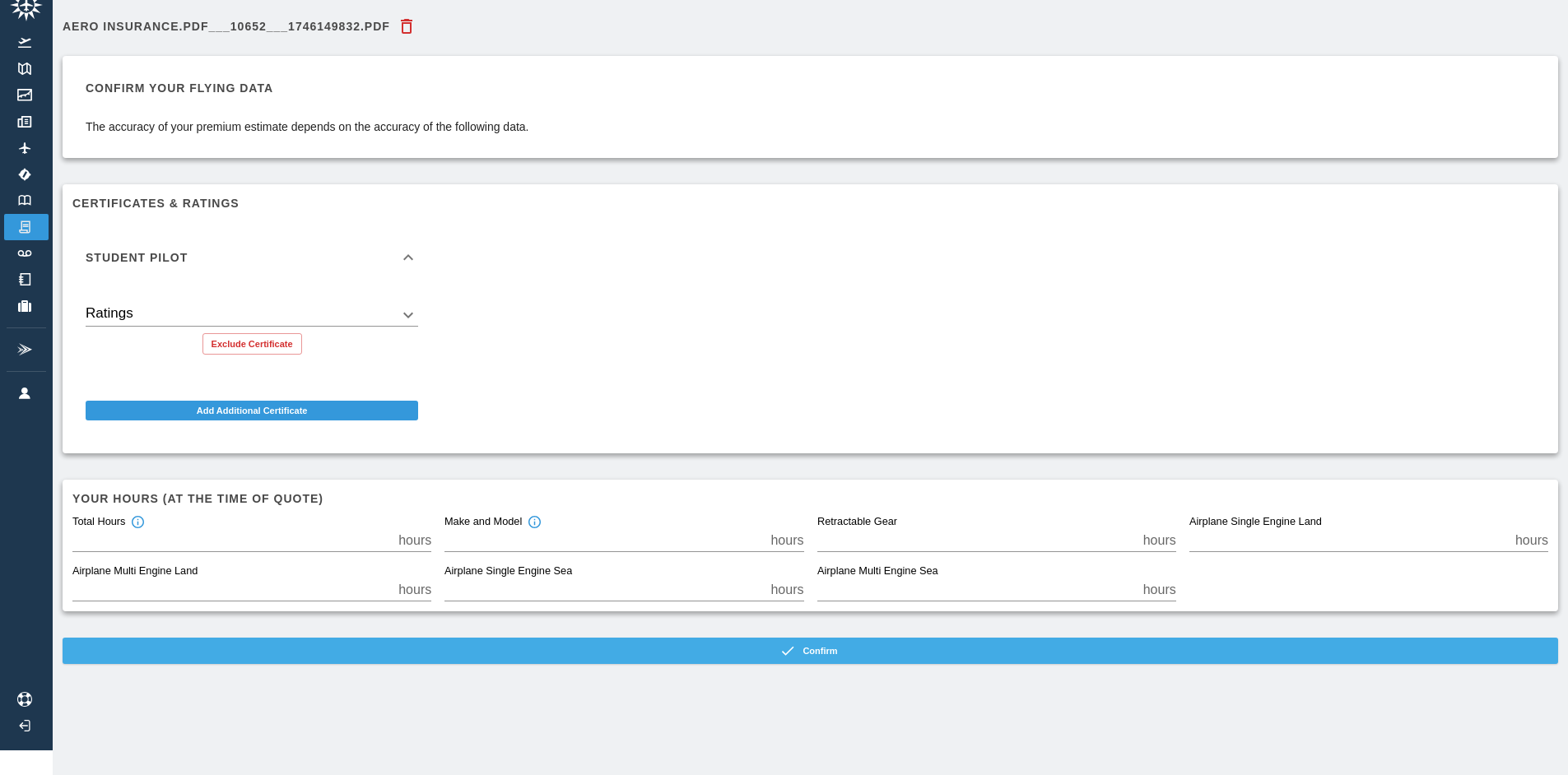
click at [431, 637] on button "Confirm" at bounding box center [809, 651] width 1495 height 26
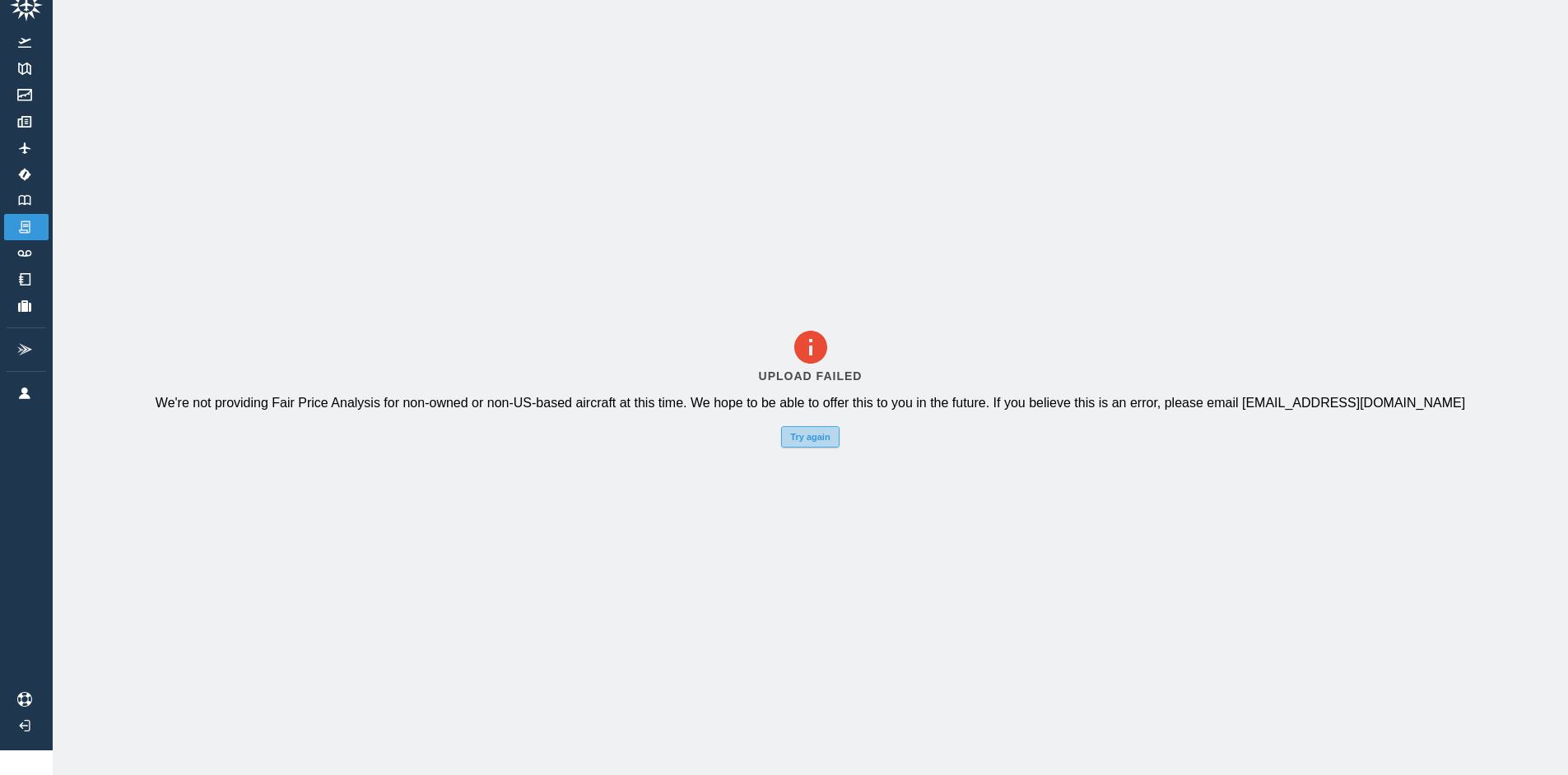
click at [817, 432] on button "Try again" at bounding box center [810, 437] width 58 height 21
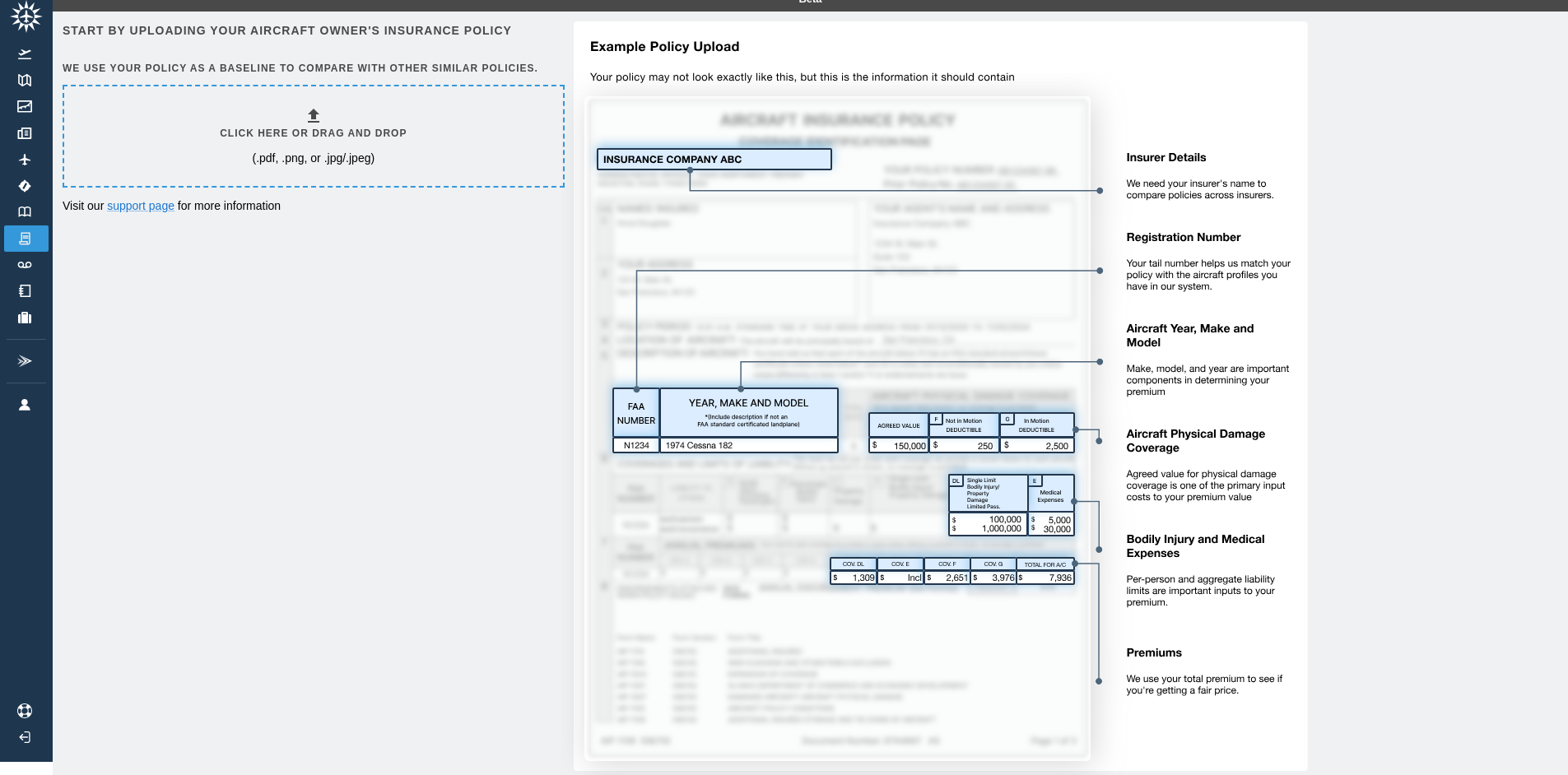
scroll to position [0, 0]
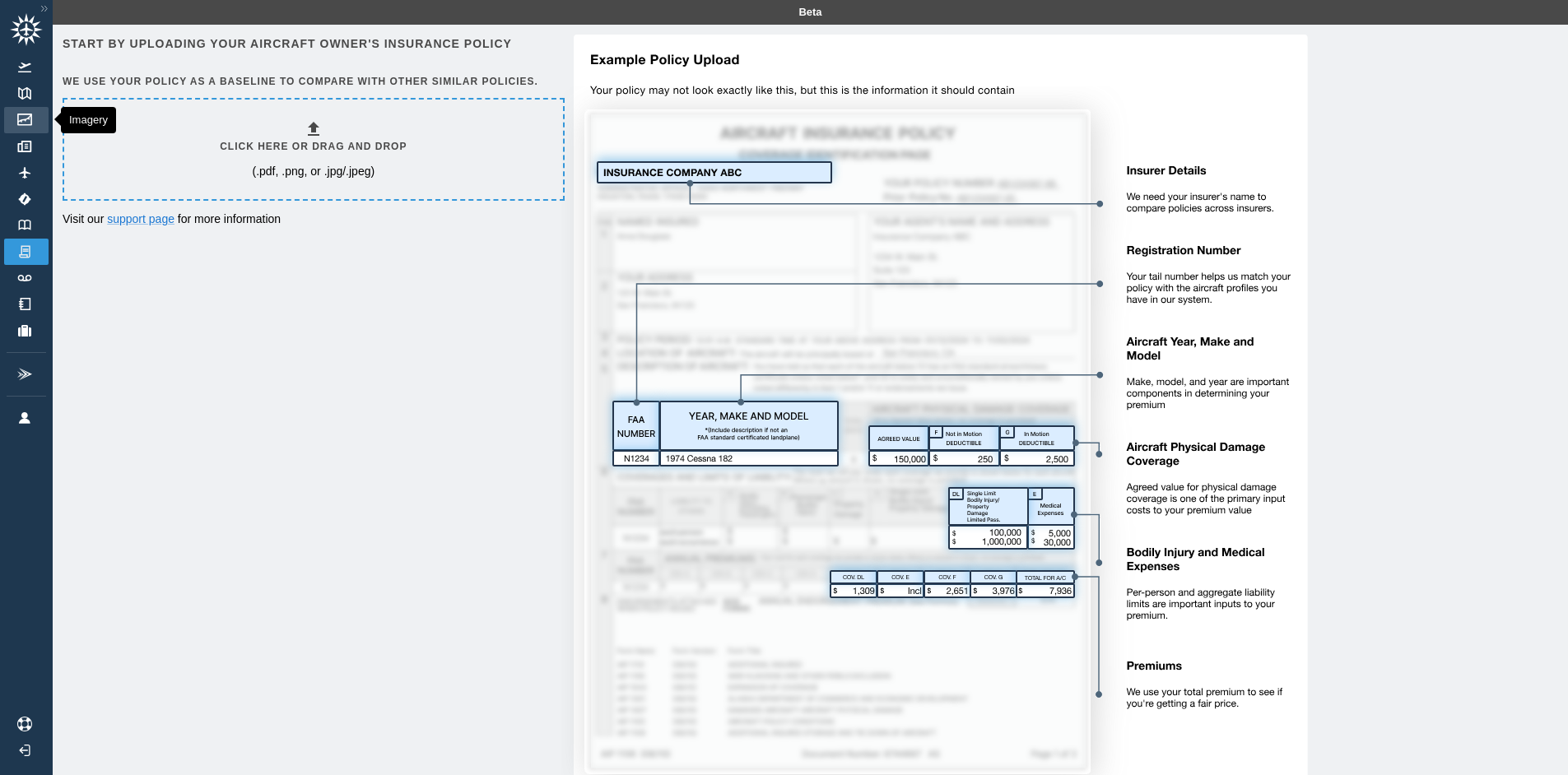
click at [26, 124] on img at bounding box center [25, 120] width 18 height 12
